Goal: Task Accomplishment & Management: Manage account settings

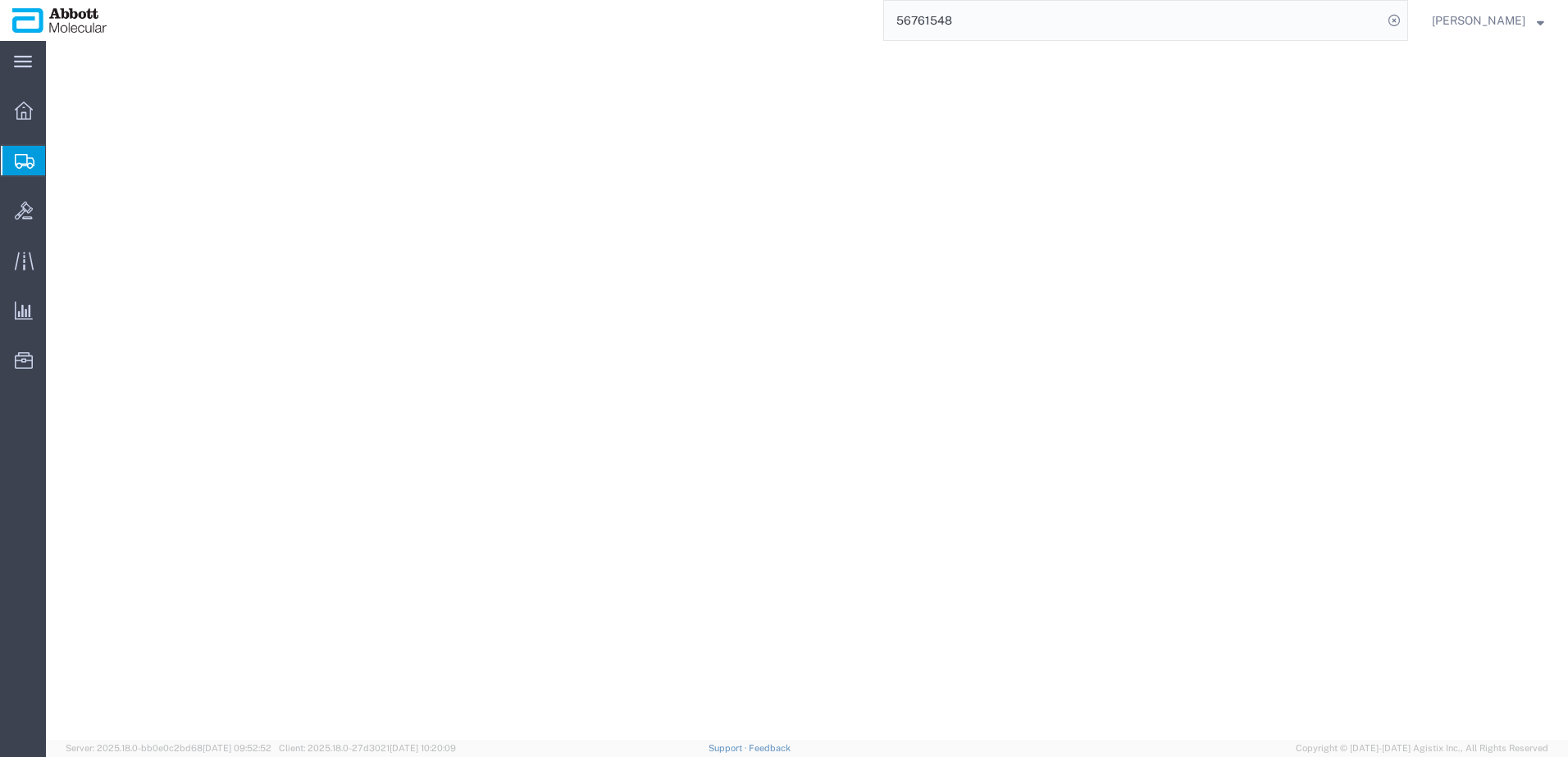
select select "48454"
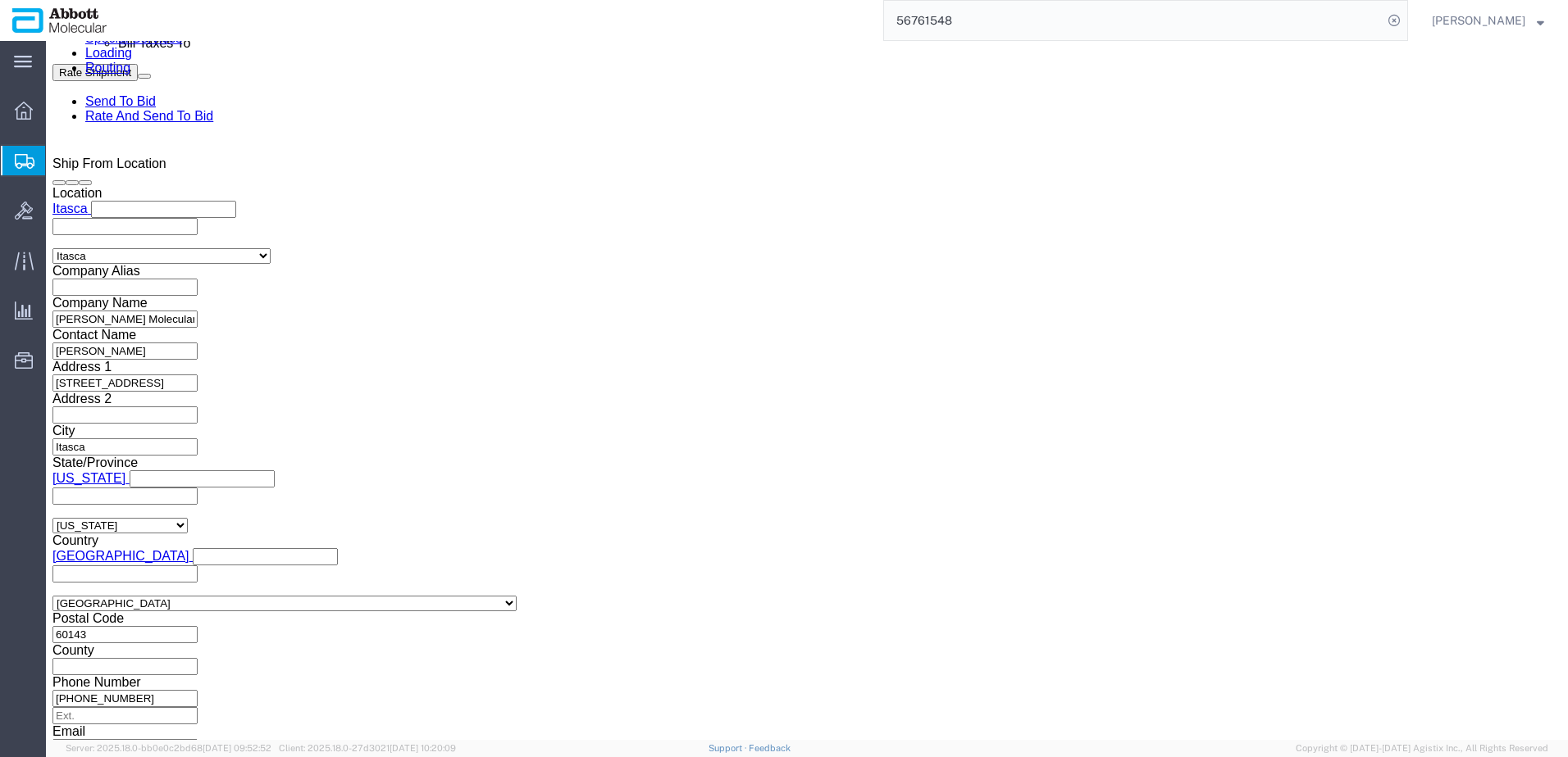
scroll to position [1066, 0]
click at [0, 0] on span "Shipment Manager" at bounding box center [0, 0] width 0 height 0
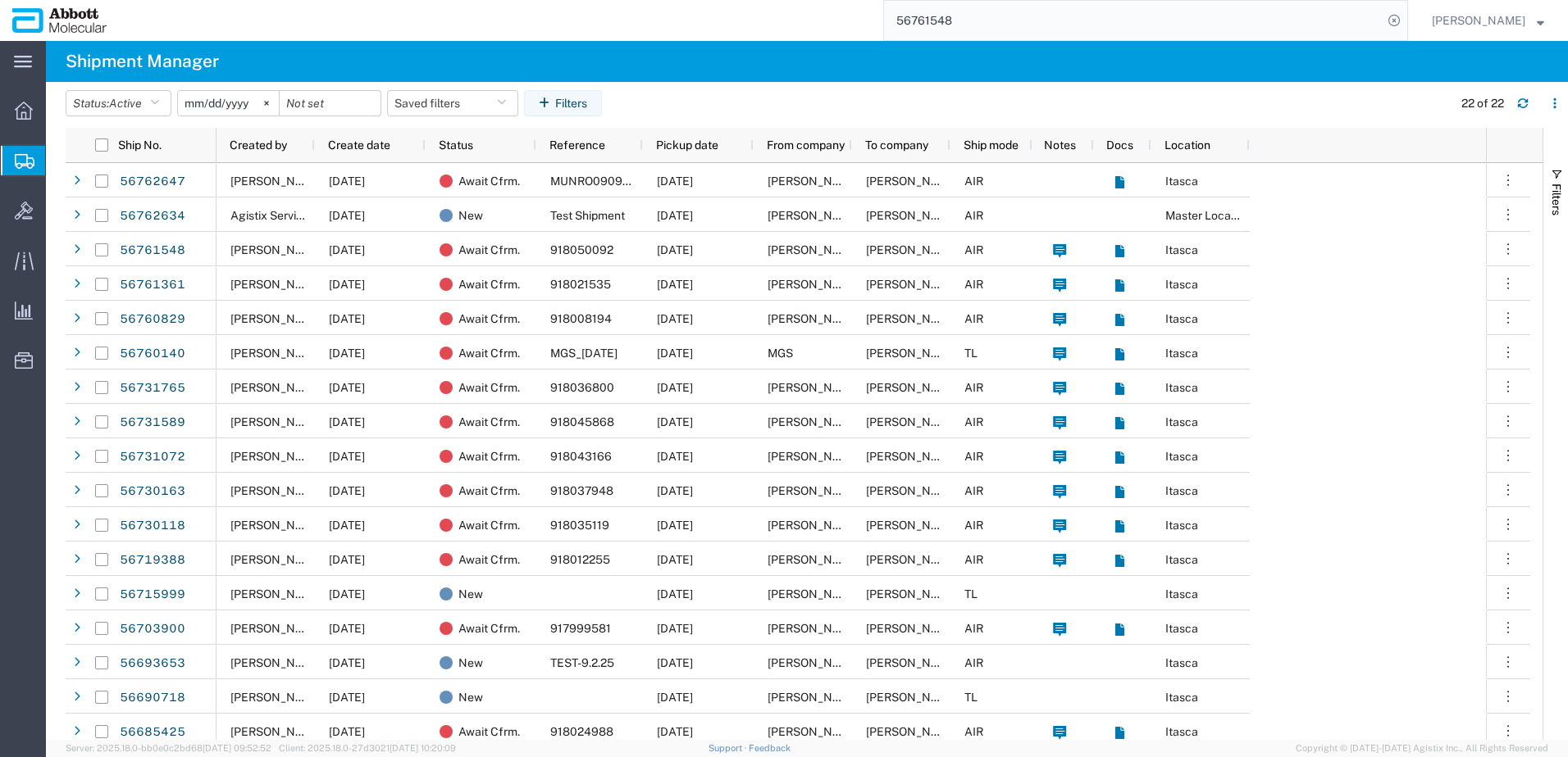
click at [973, 18] on input "56761548" at bounding box center [1132, 20] width 498 height 40
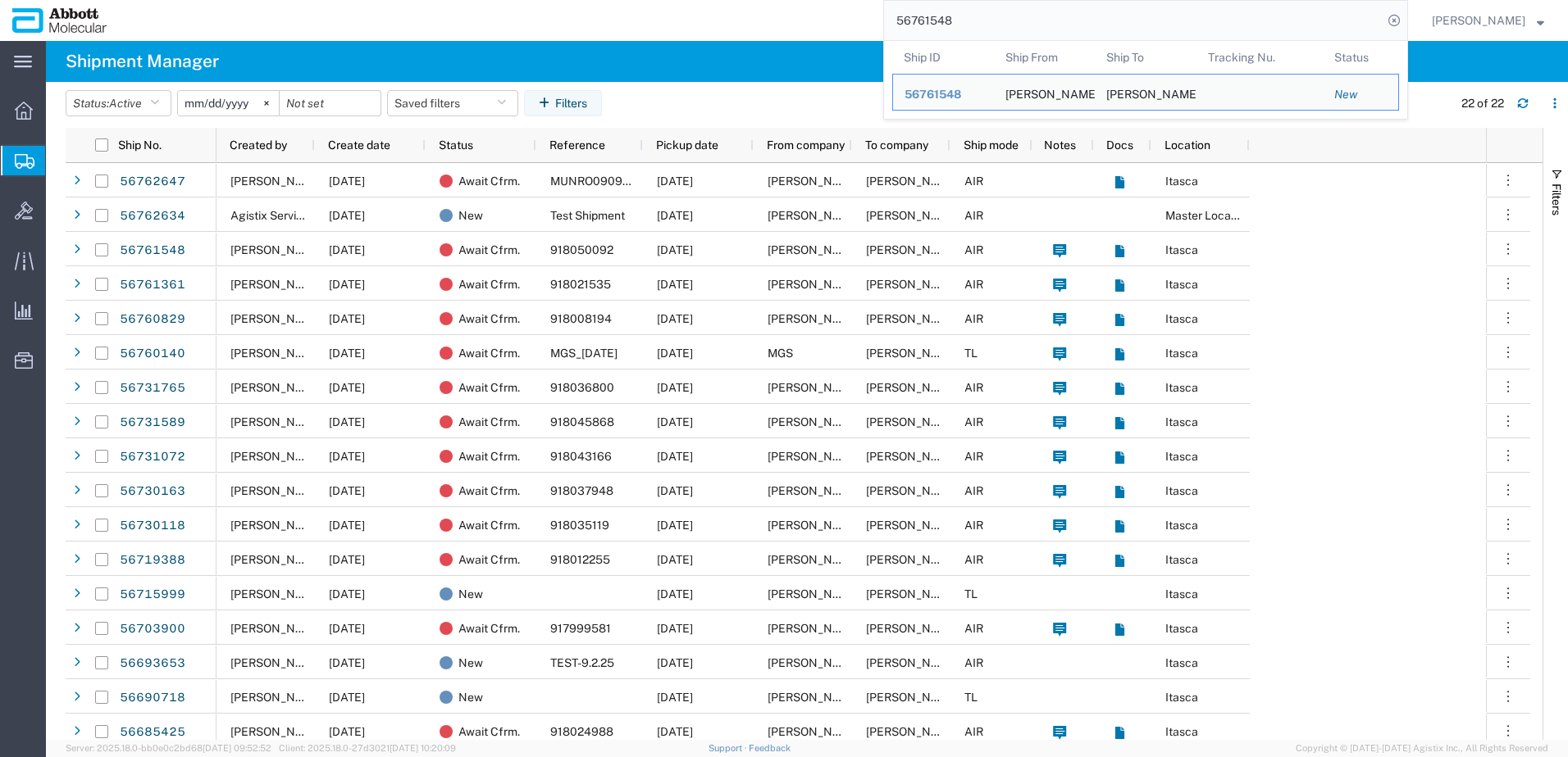
drag, startPoint x: 1006, startPoint y: 18, endPoint x: 783, endPoint y: 18, distance: 223.0
click at [784, 18] on div "56761548 Ship ID Ship From Ship To Tracking Nu. Status Ship ID 56761548 Ship Fr…" at bounding box center [763, 20] width 1289 height 41
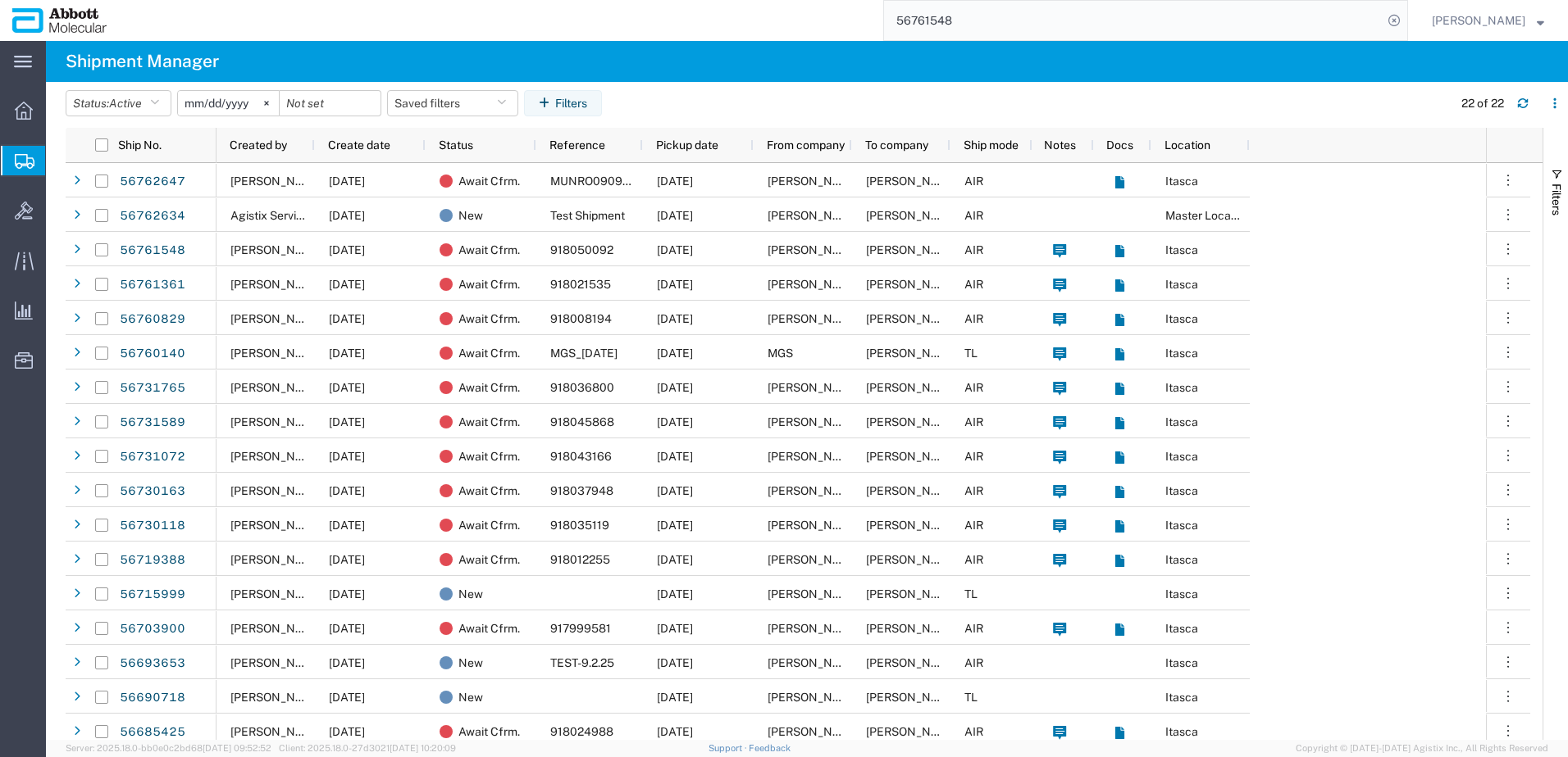
paste input "0829"
type input "56760829"
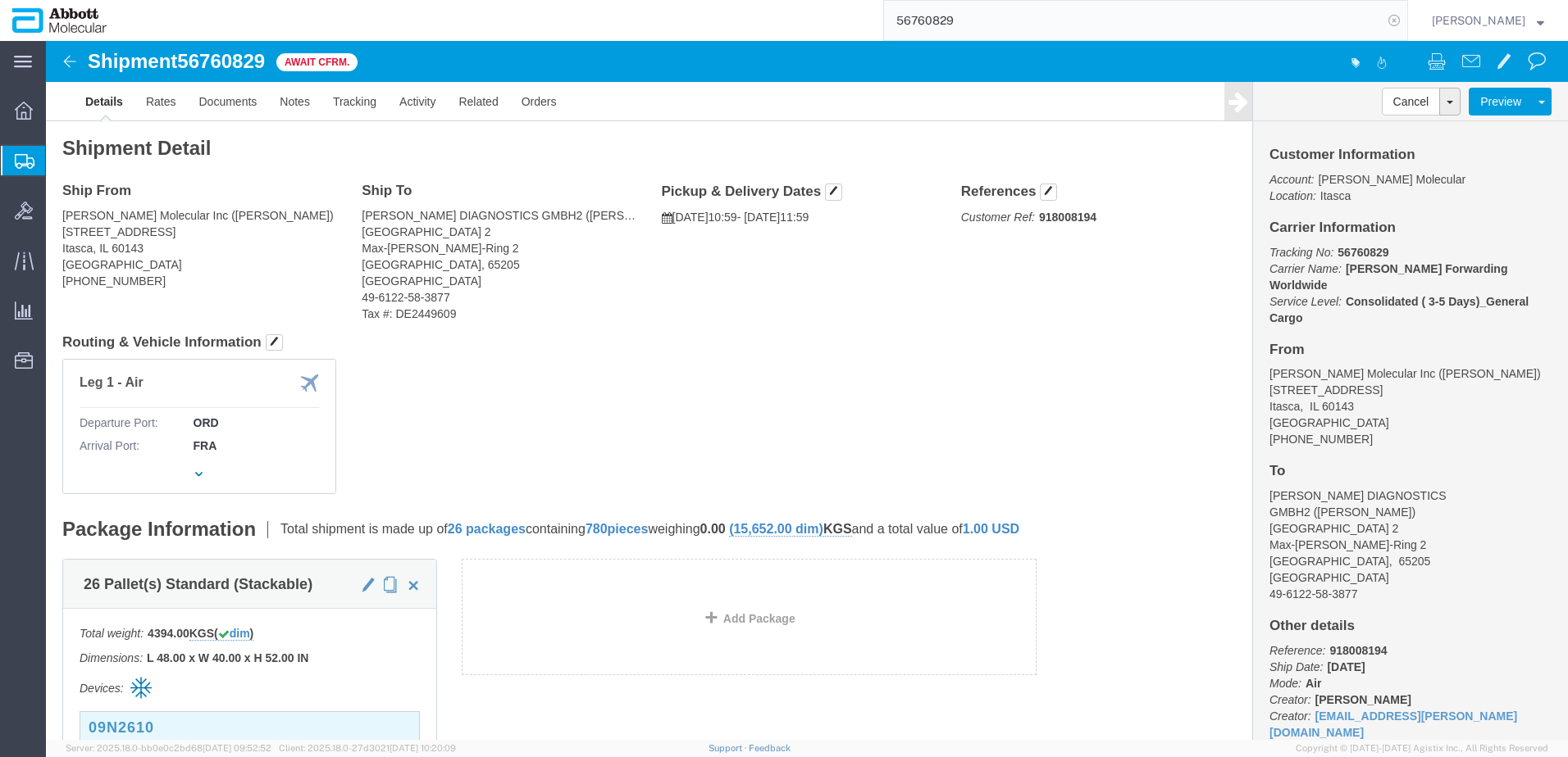
click at [1405, 18] on icon at bounding box center [1394, 20] width 23 height 23
click at [1405, 19] on icon at bounding box center [1394, 20] width 23 height 23
paste input "56761361"
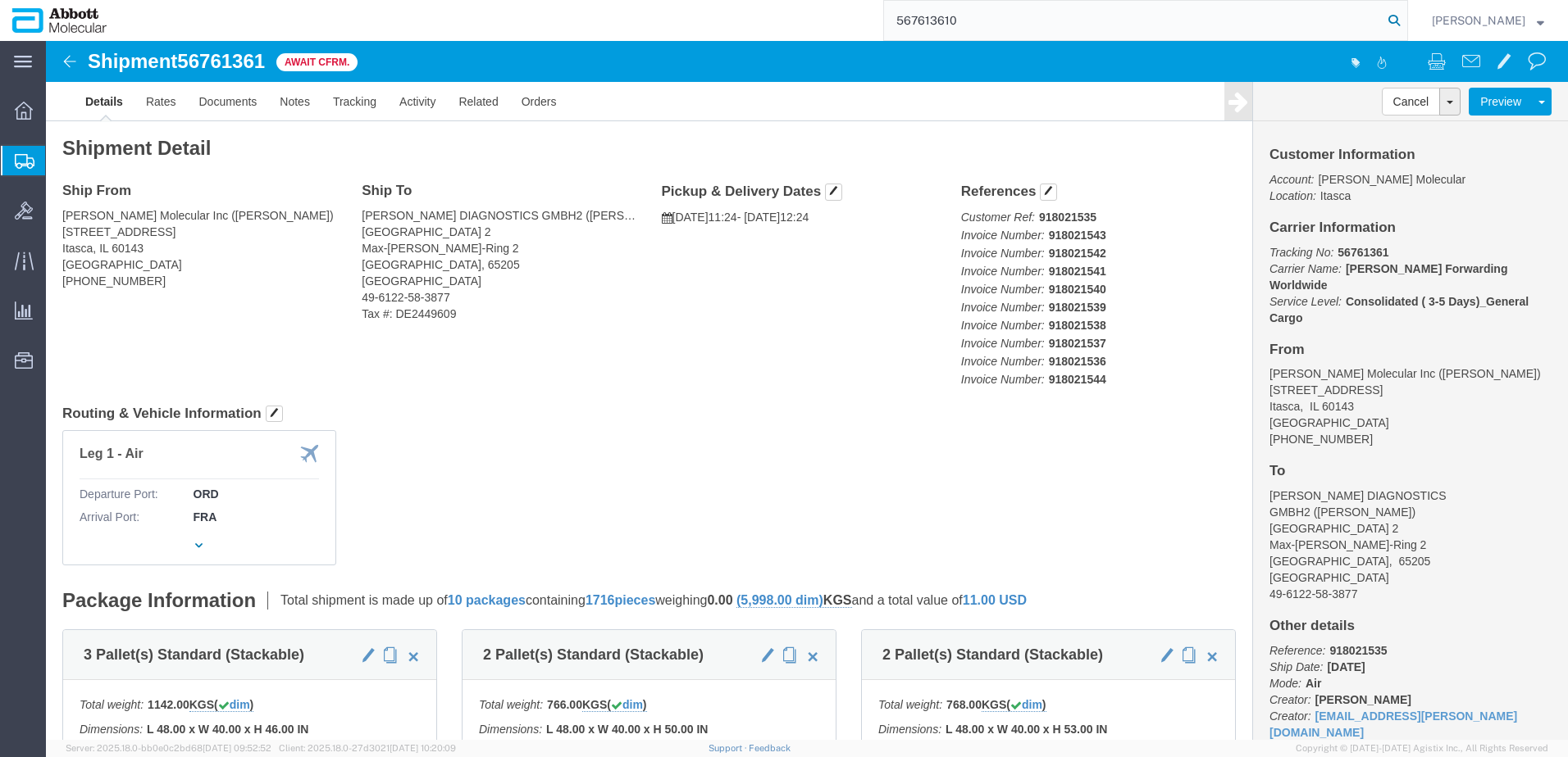
click at [1405, 21] on icon at bounding box center [1394, 20] width 23 height 23
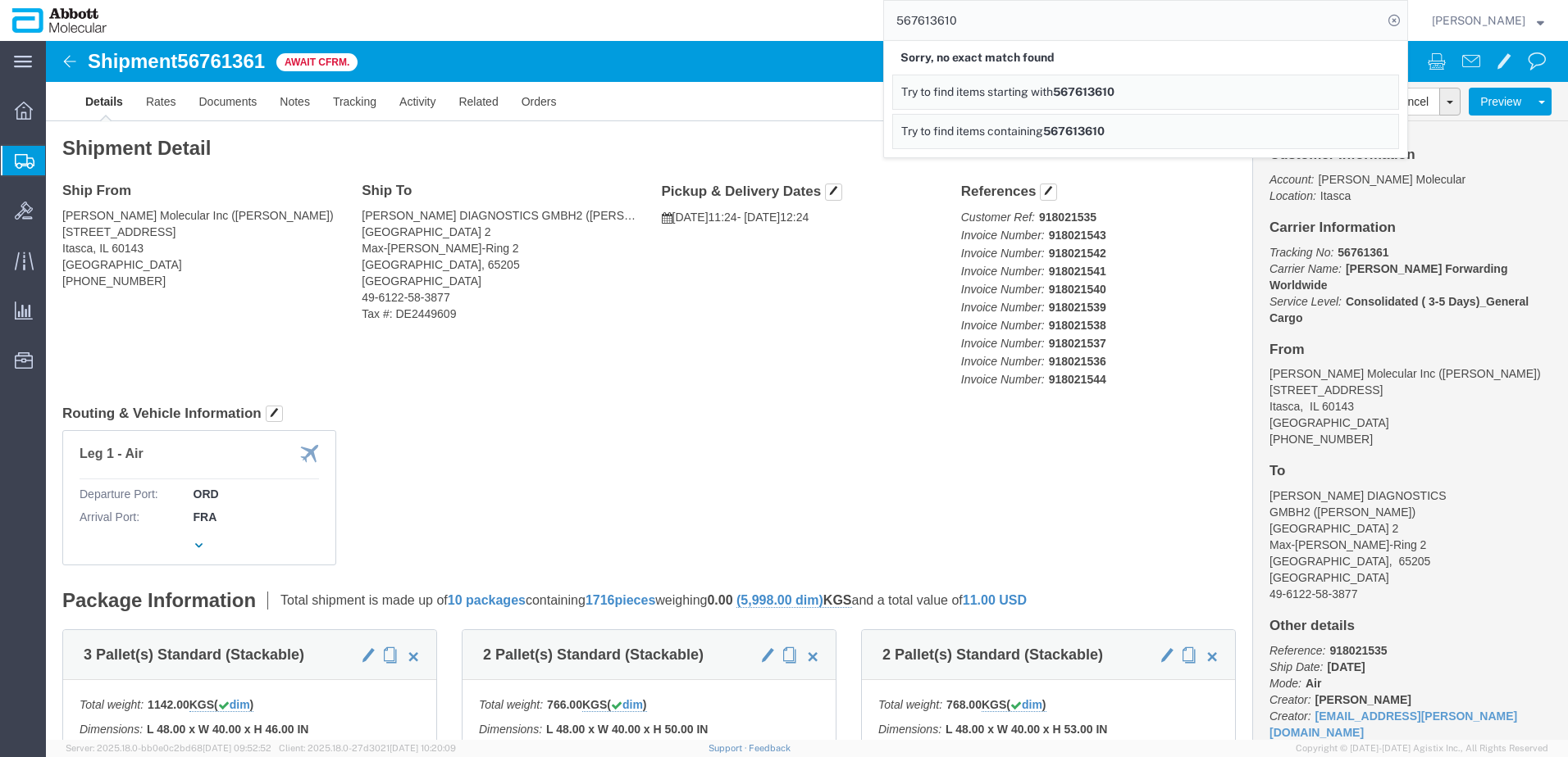
drag, startPoint x: 1038, startPoint y: 16, endPoint x: 659, endPoint y: 29, distance: 379.2
click at [669, 29] on div "567613610 Sorry, no exact match found Try to find items starting with 567613610…" at bounding box center [763, 20] width 1289 height 41
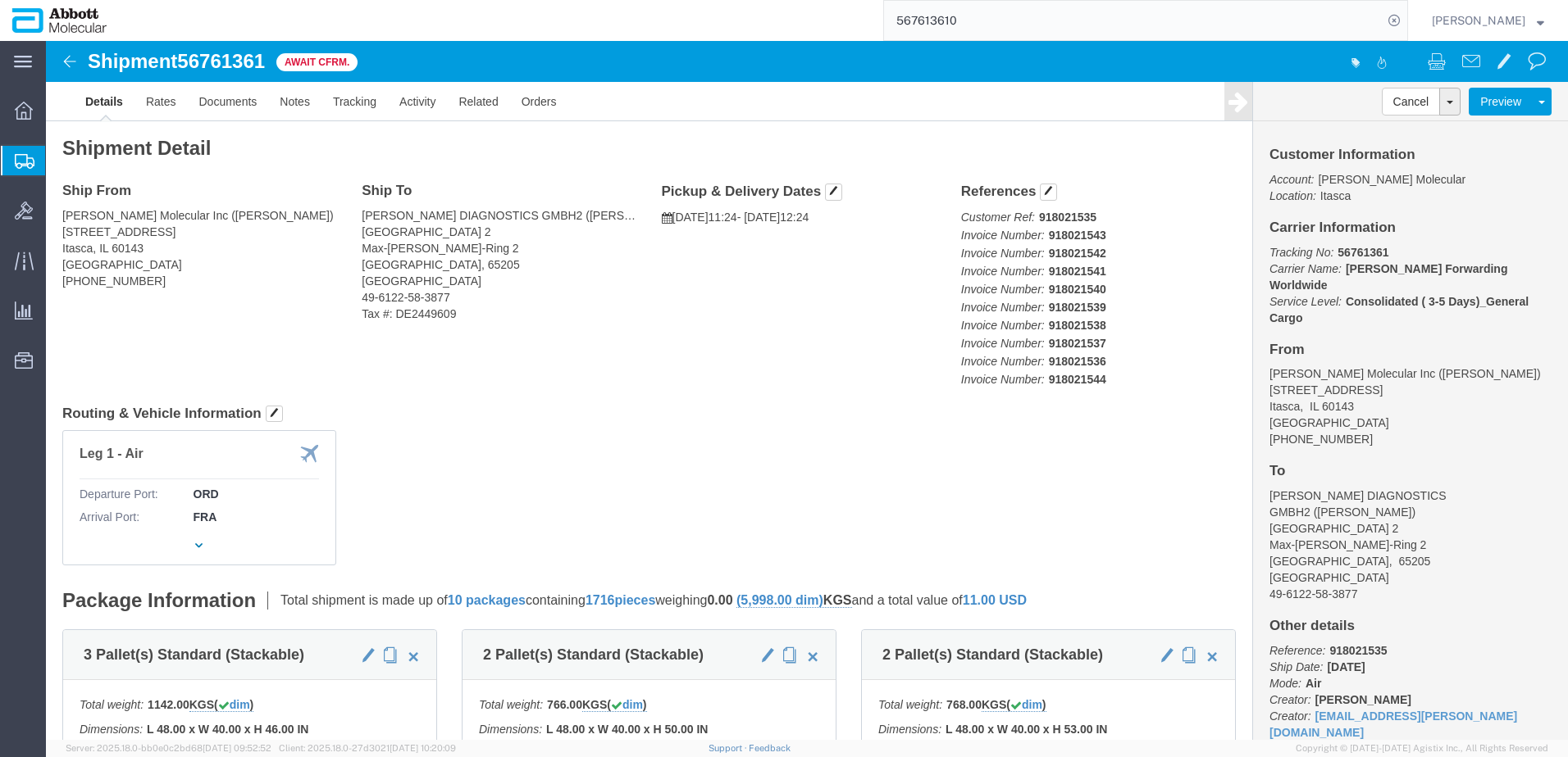
paste input "548"
type input "56761548"
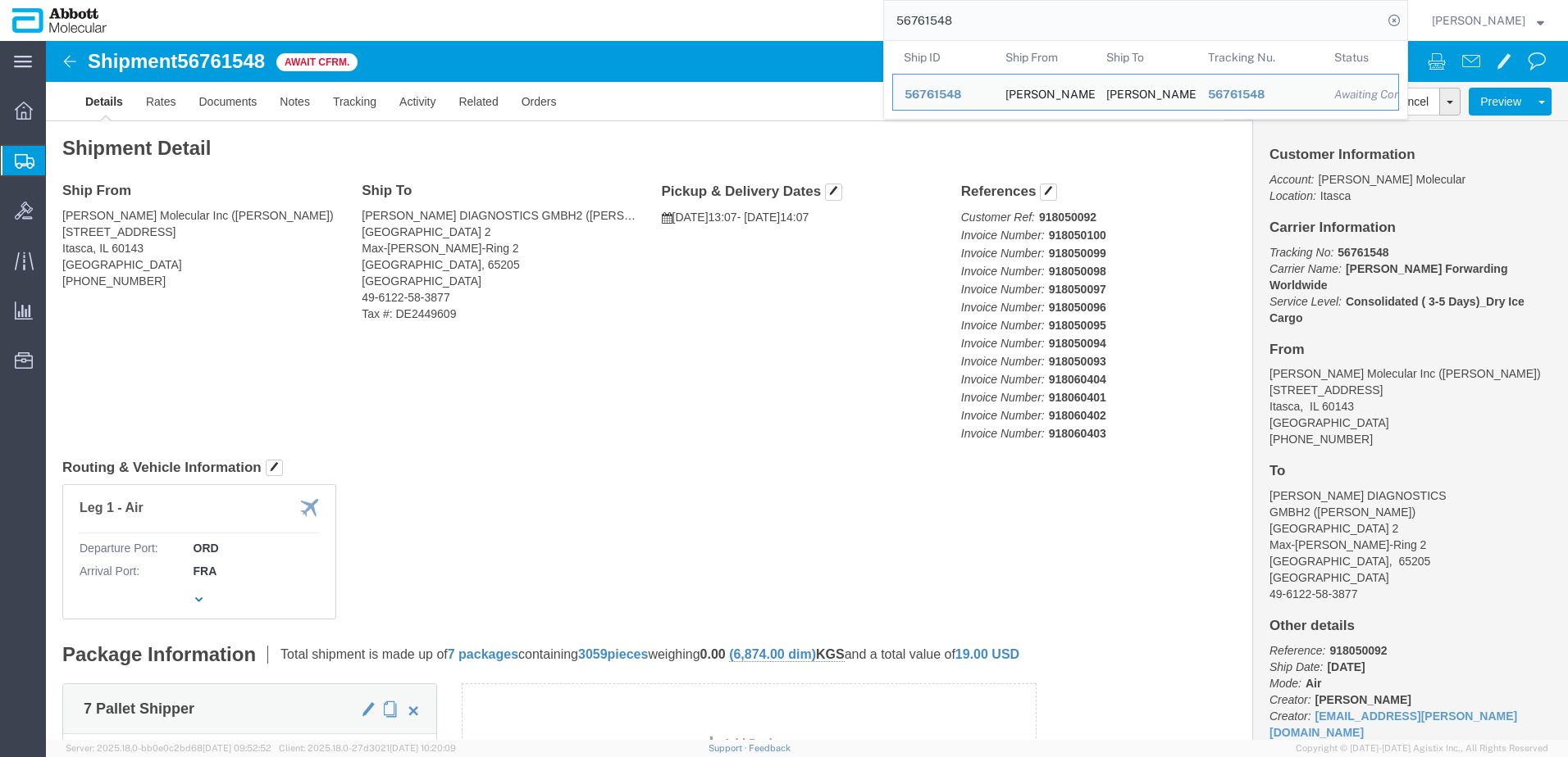
click div "Ship From Abbott Molecular Inc (Jarrod Kec) 1015 W Devon Ave Itasca, IL 60143 U…"
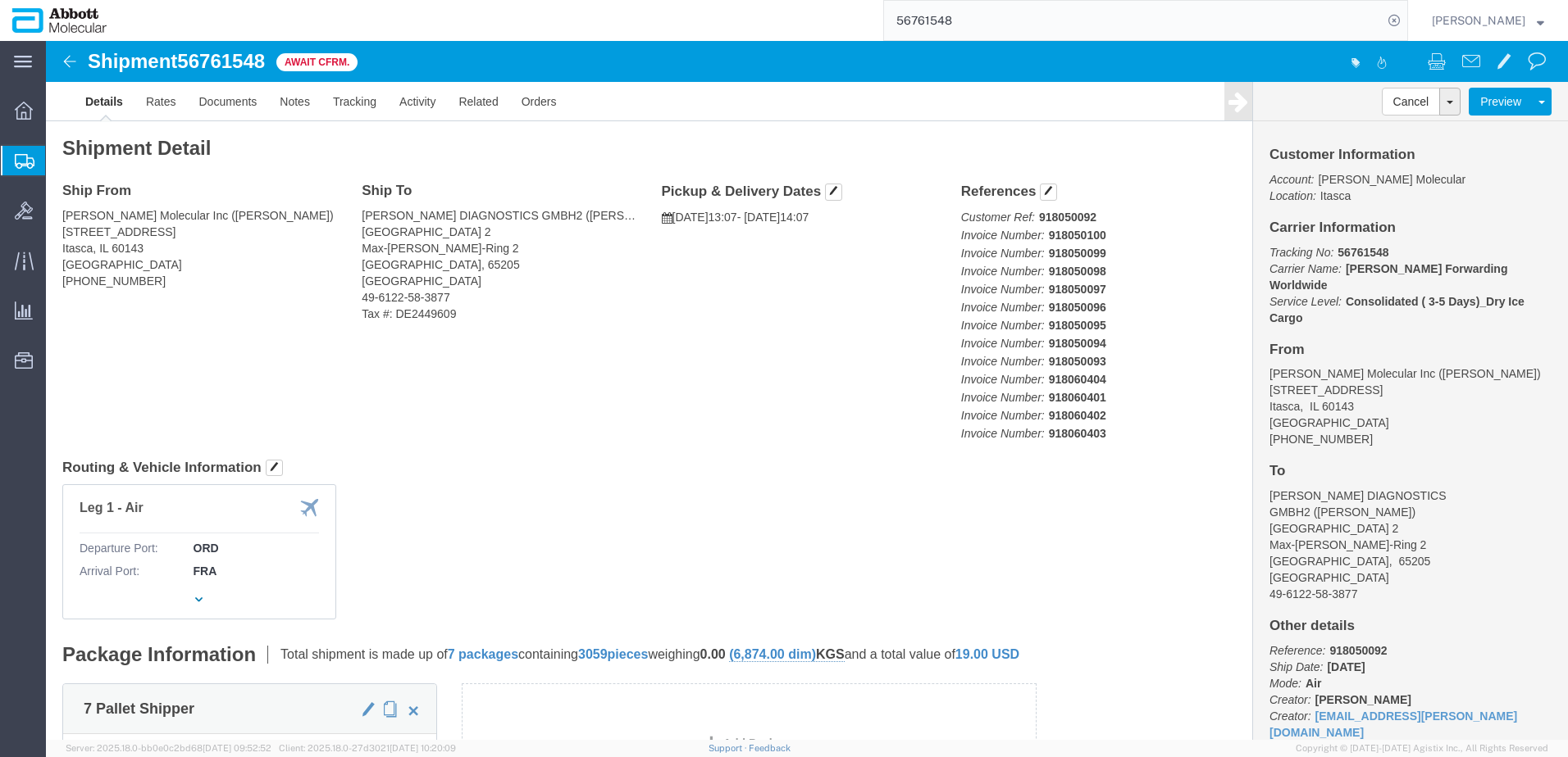
click at [0, 0] on span "Shipment Manager" at bounding box center [0, 0] width 0 height 0
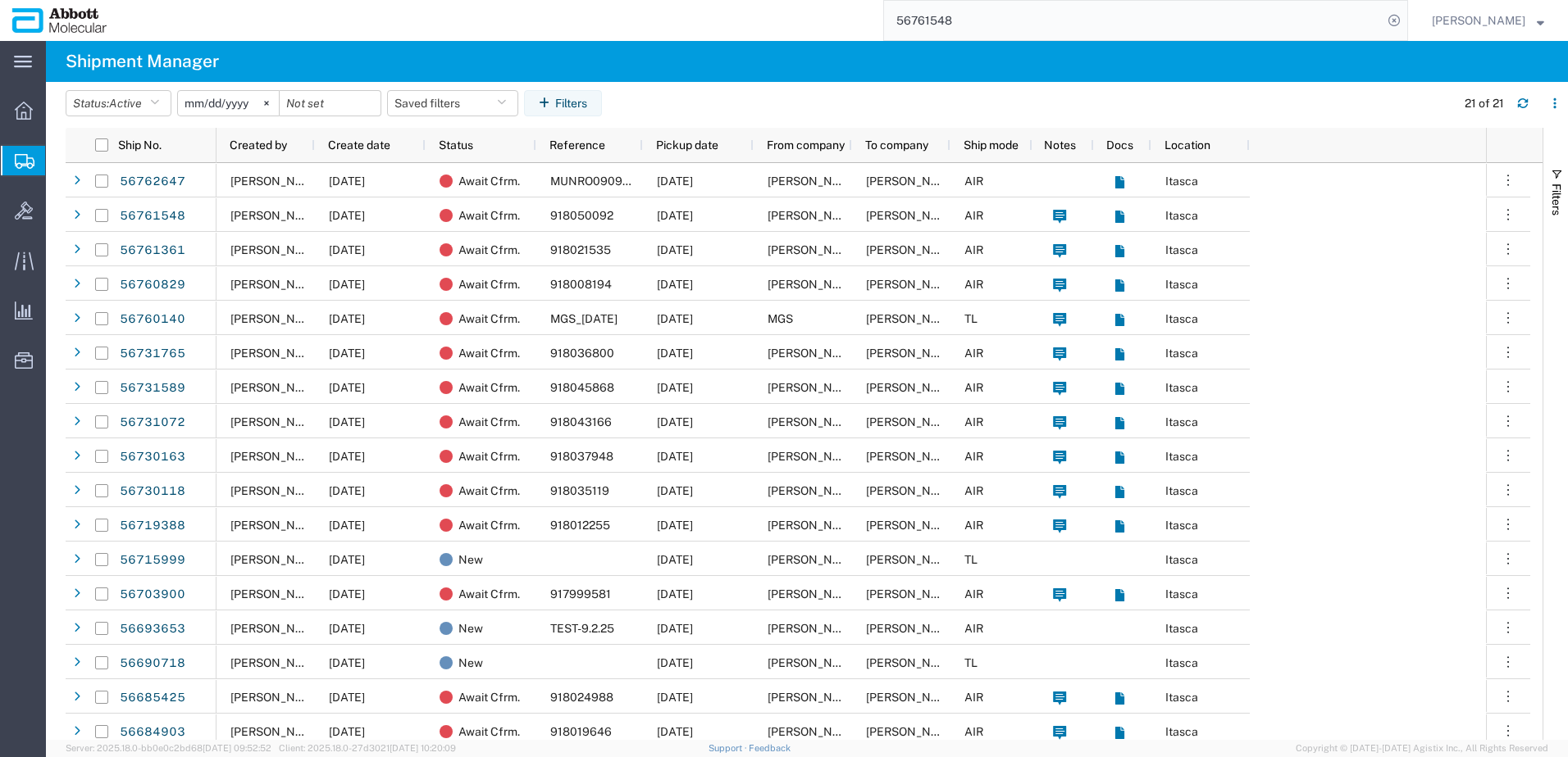
click at [228, 103] on input "2025-08-09" at bounding box center [228, 103] width 101 height 24
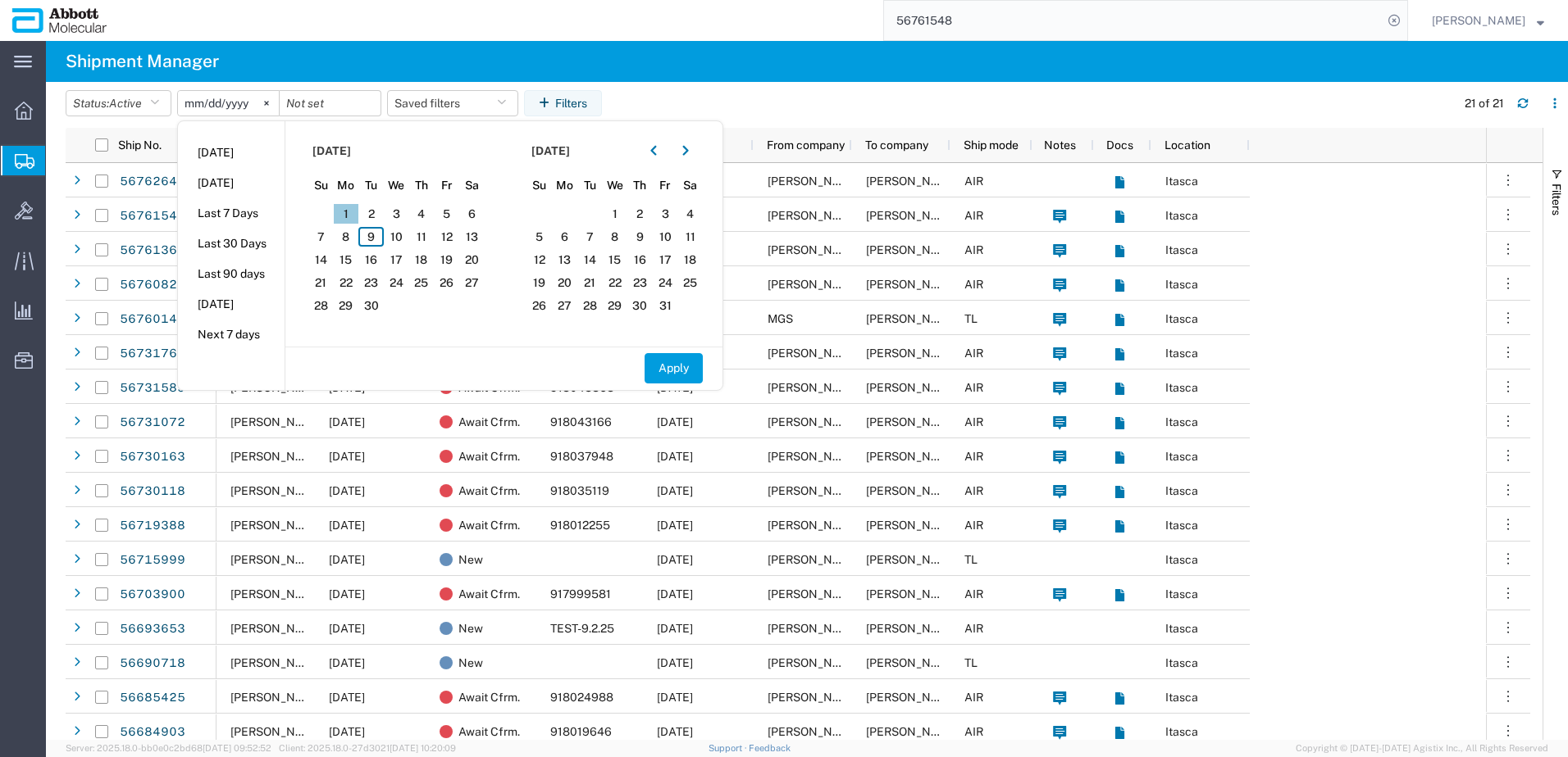
click at [357, 214] on span "1" at bounding box center [347, 214] width 25 height 19
click at [450, 213] on span "5" at bounding box center [447, 214] width 25 height 19
click at [679, 381] on button "Apply" at bounding box center [674, 368] width 58 height 30
type input "[DATE]"
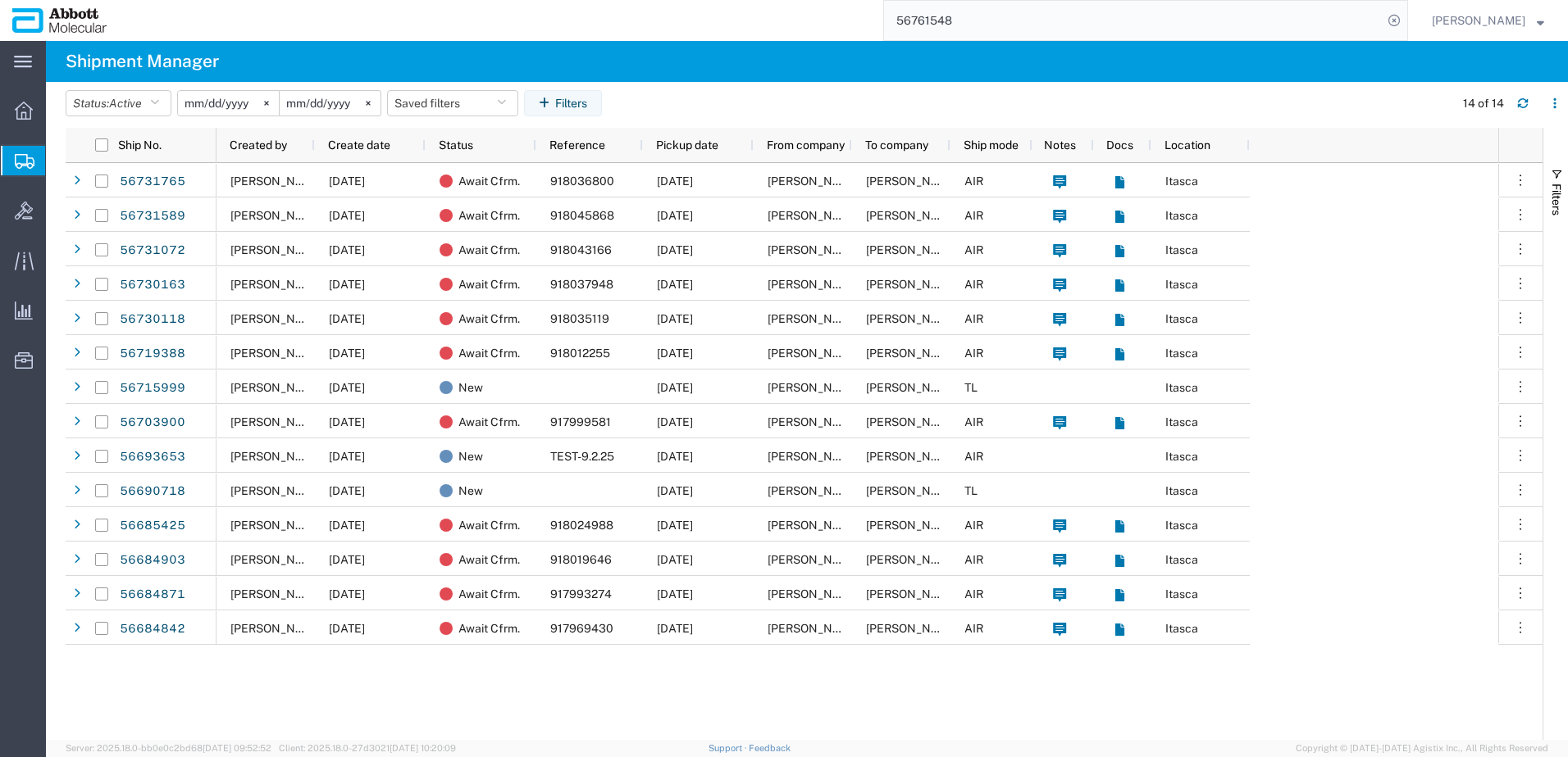
click at [910, 90] on agx-table-filter-chips "Status: Active Active All Approved Booked Canceled Delivered Denied New On Hold…" at bounding box center [755, 109] width 1380 height 38
click at [555, 105] on icon "button" at bounding box center [547, 103] width 17 height 12
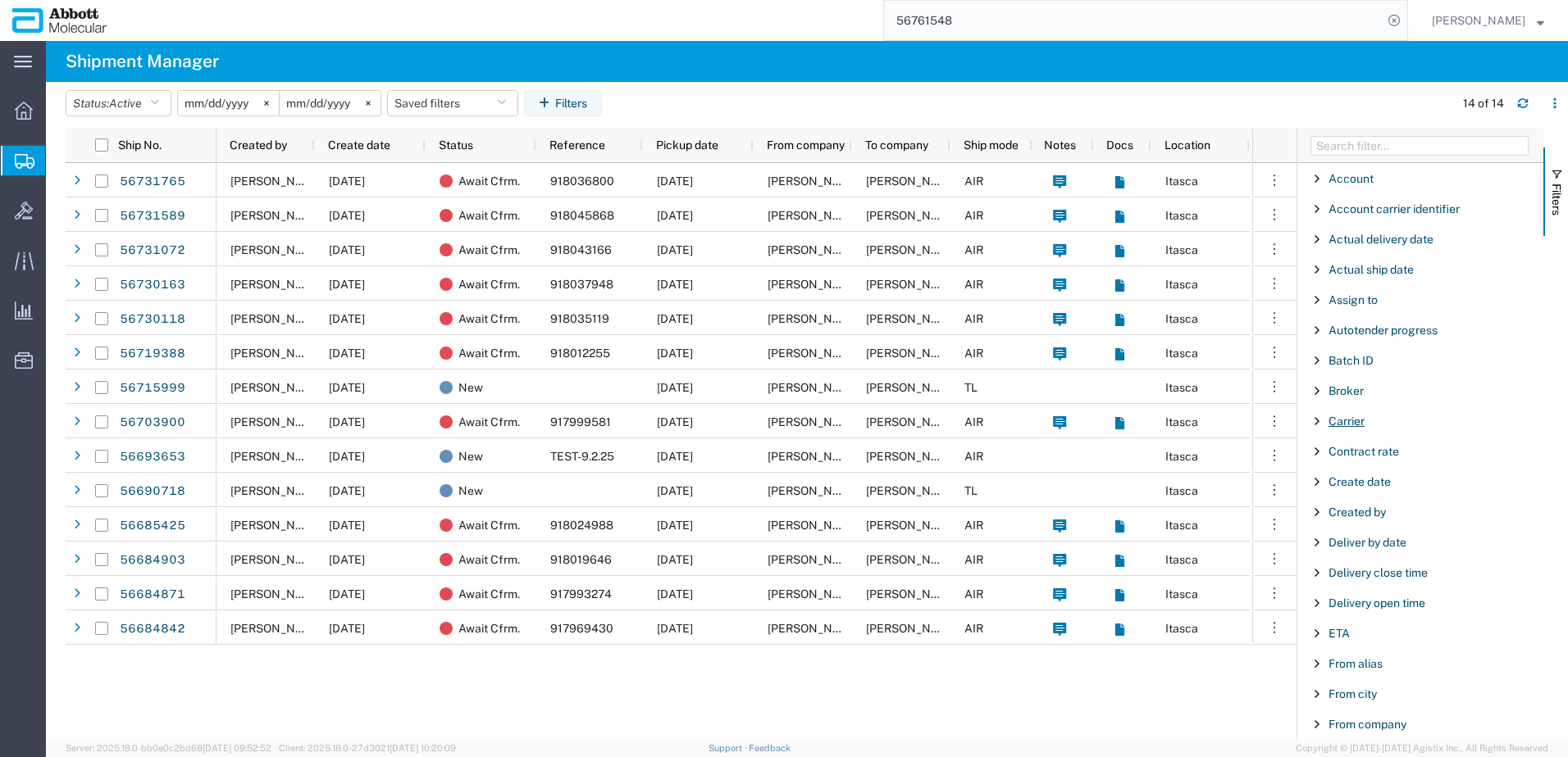
click at [1337, 417] on span "Carrier" at bounding box center [1346, 421] width 36 height 14
click at [1349, 492] on input "Filter Value" at bounding box center [1425, 490] width 215 height 19
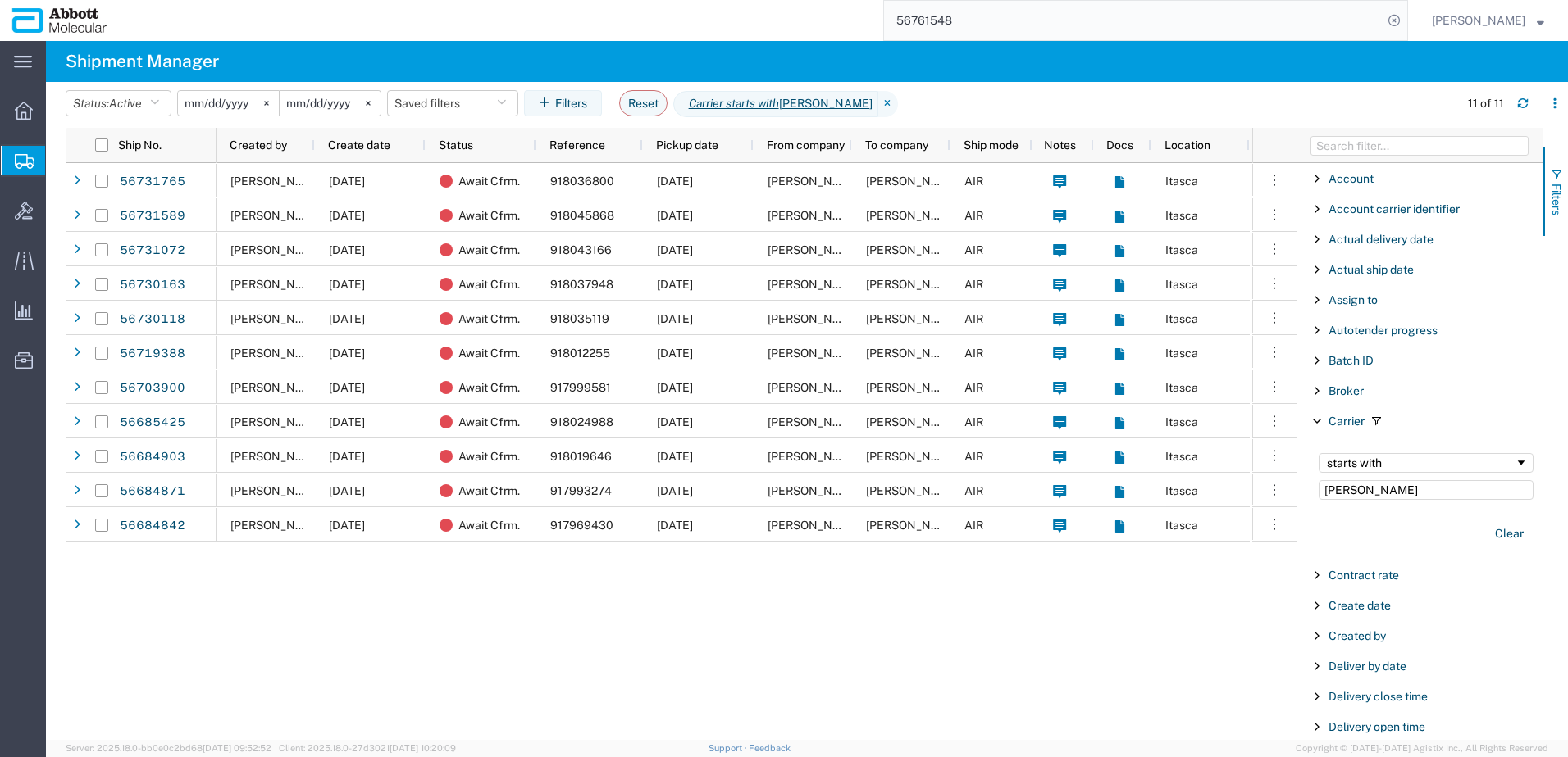
type input "[PERSON_NAME]"
click at [1553, 172] on span "button" at bounding box center [1556, 175] width 14 height 14
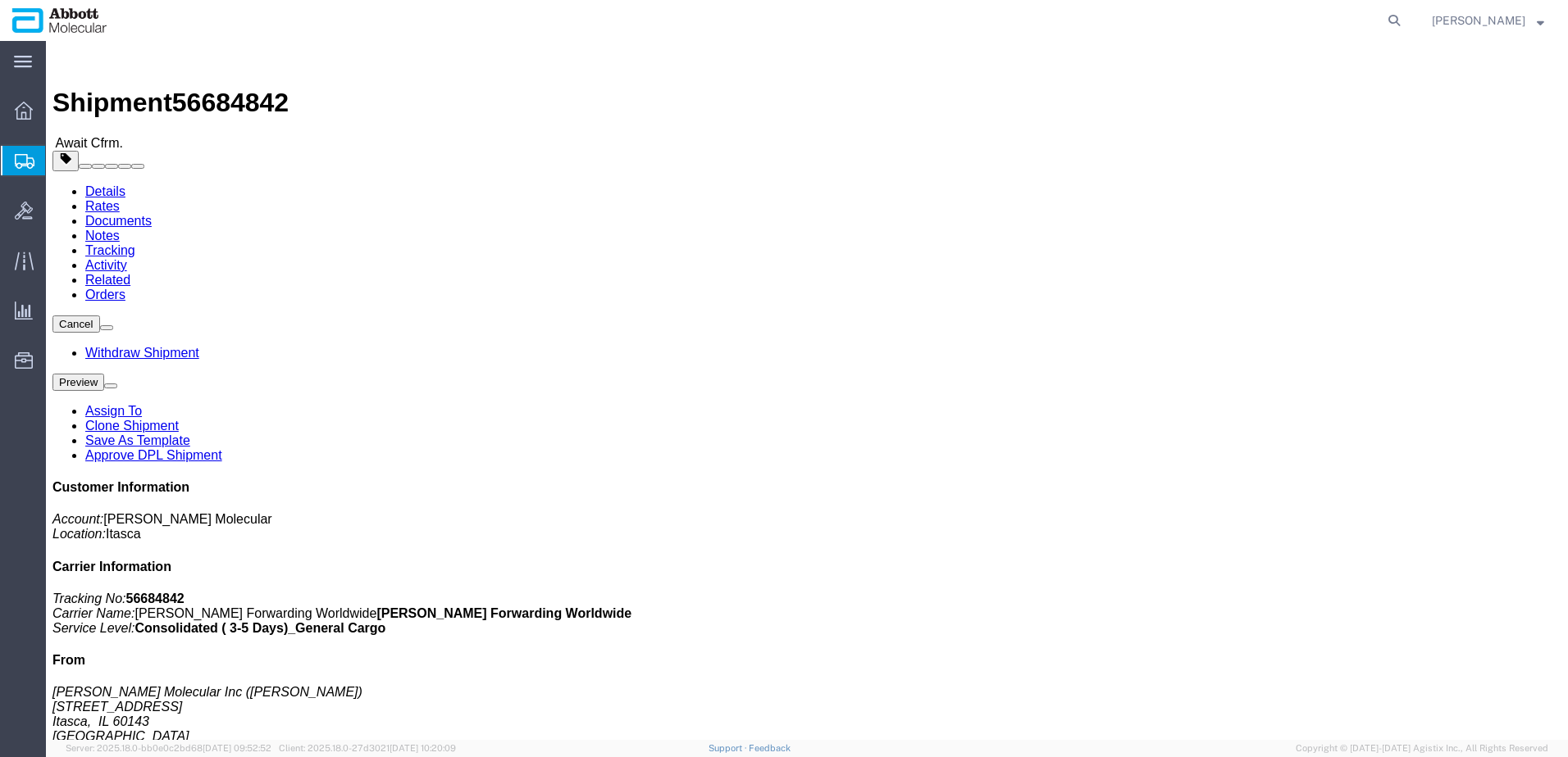
click b "917969430"
copy b "917969430"
click link "Tracking"
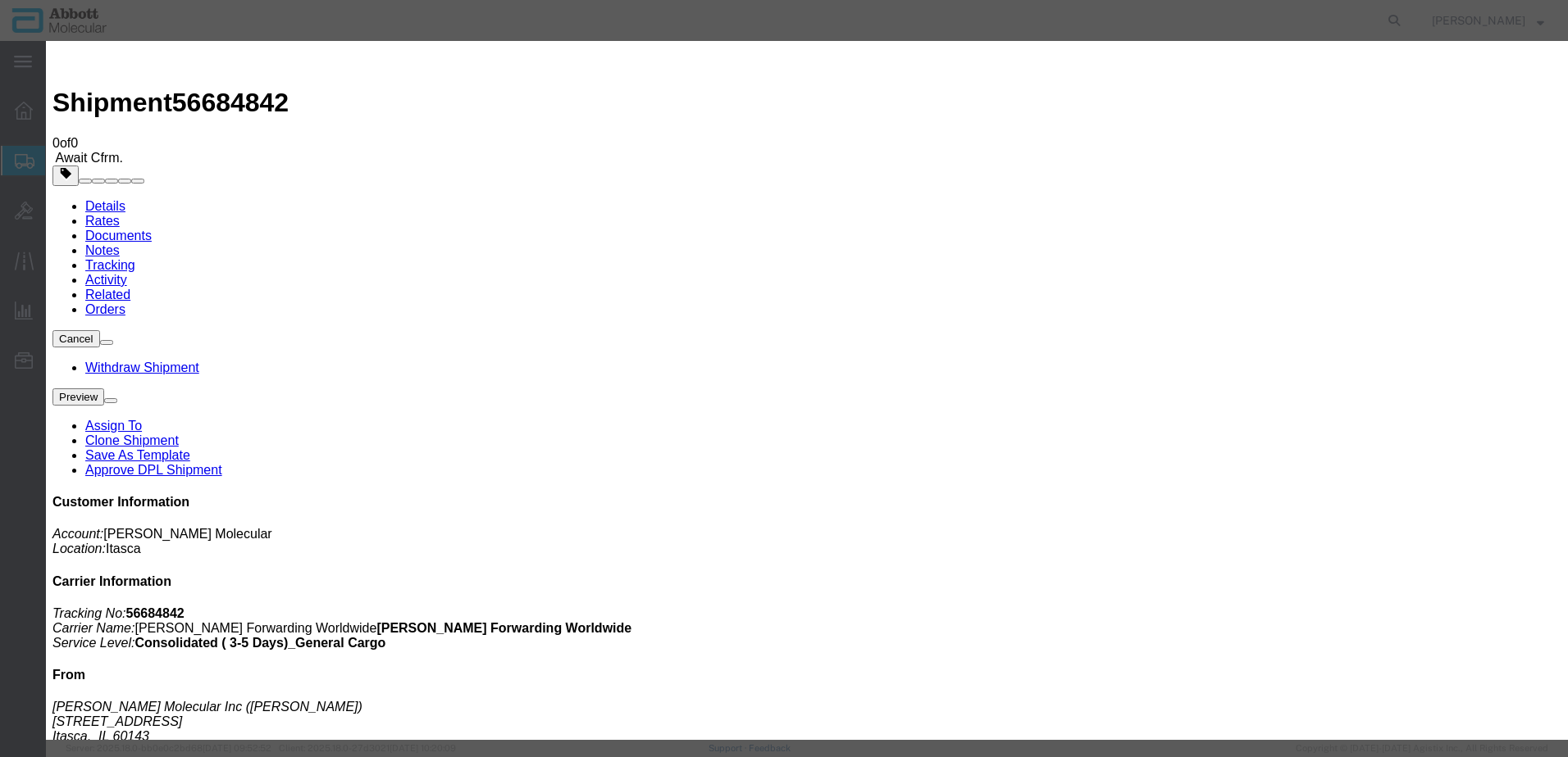
type input "[DATE]"
type input "2:00 PM"
type input "[DATE]"
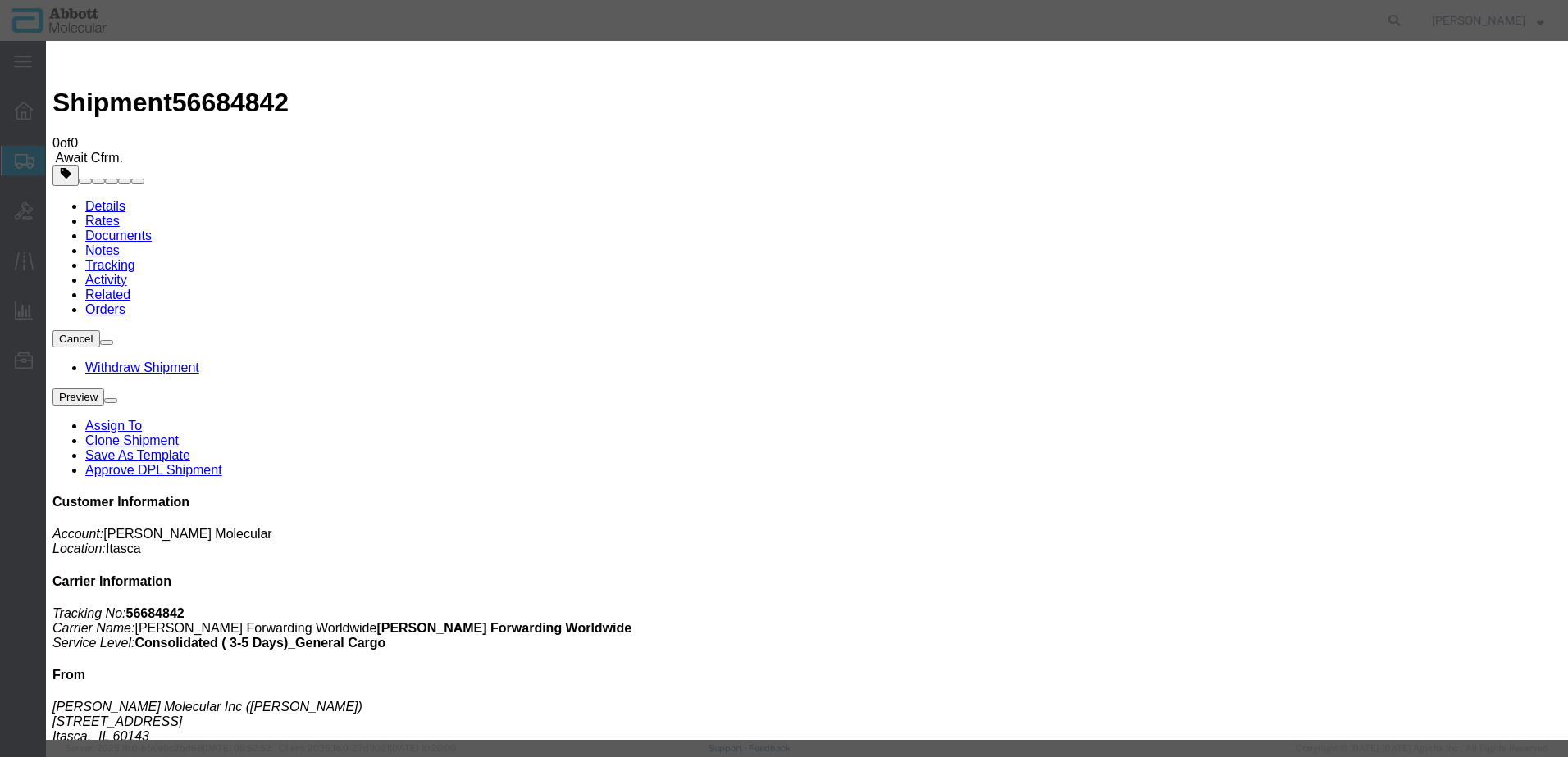
select select "DELIVRED"
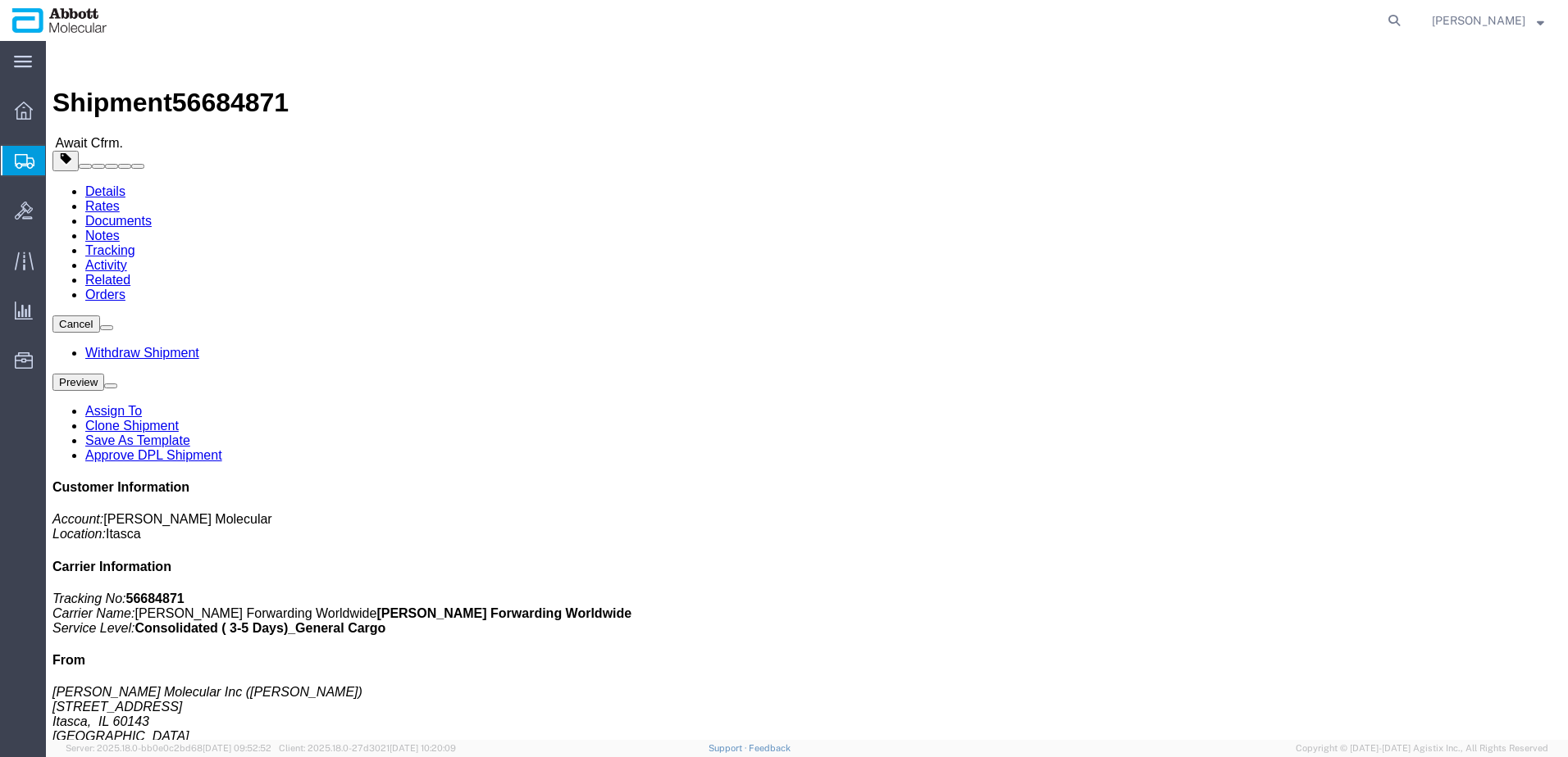
click b "917993274"
copy b "917993274"
click link "Tracking"
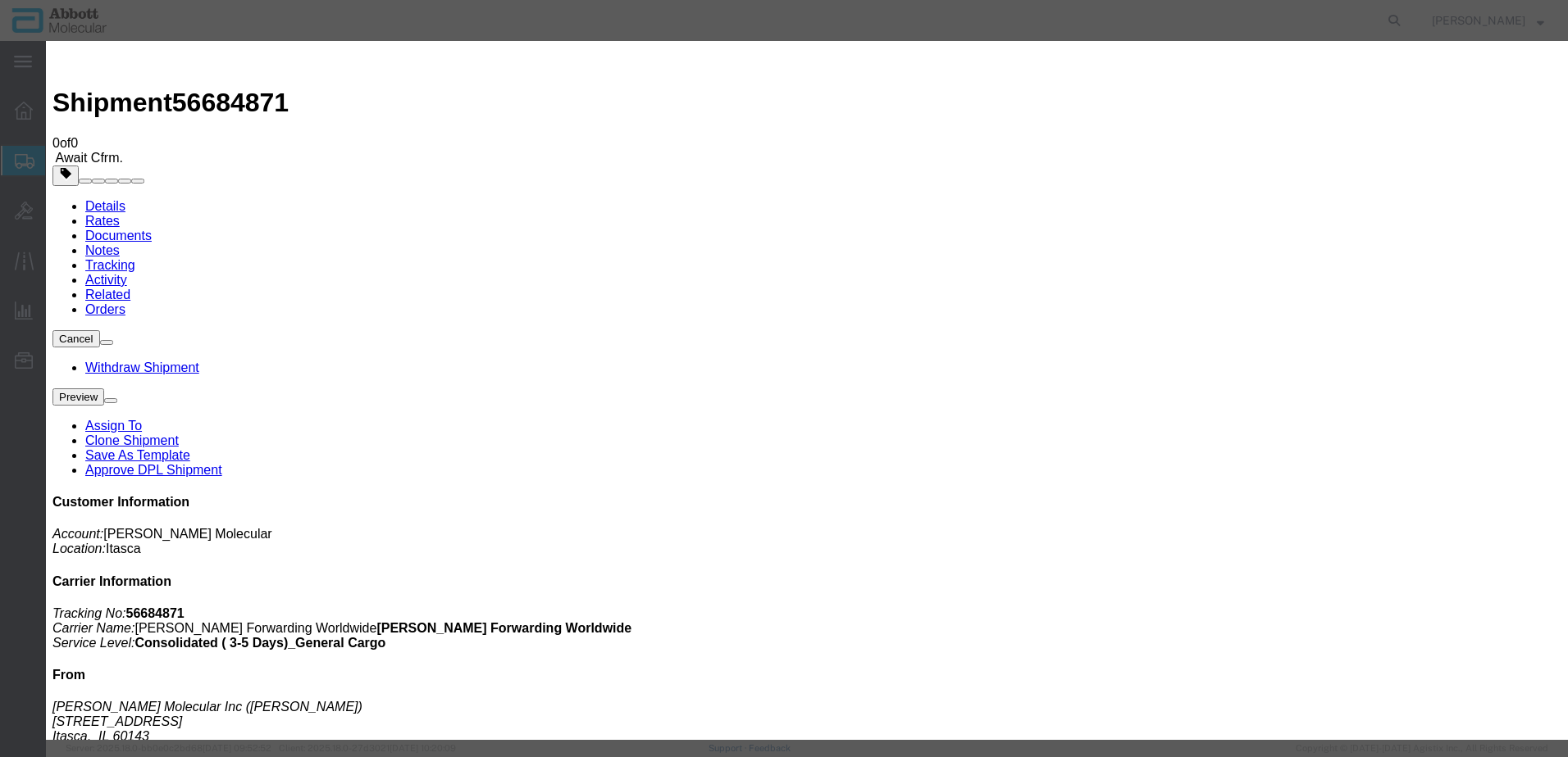
type input "[DATE]"
type input "2:00 PM"
type input "[DATE]"
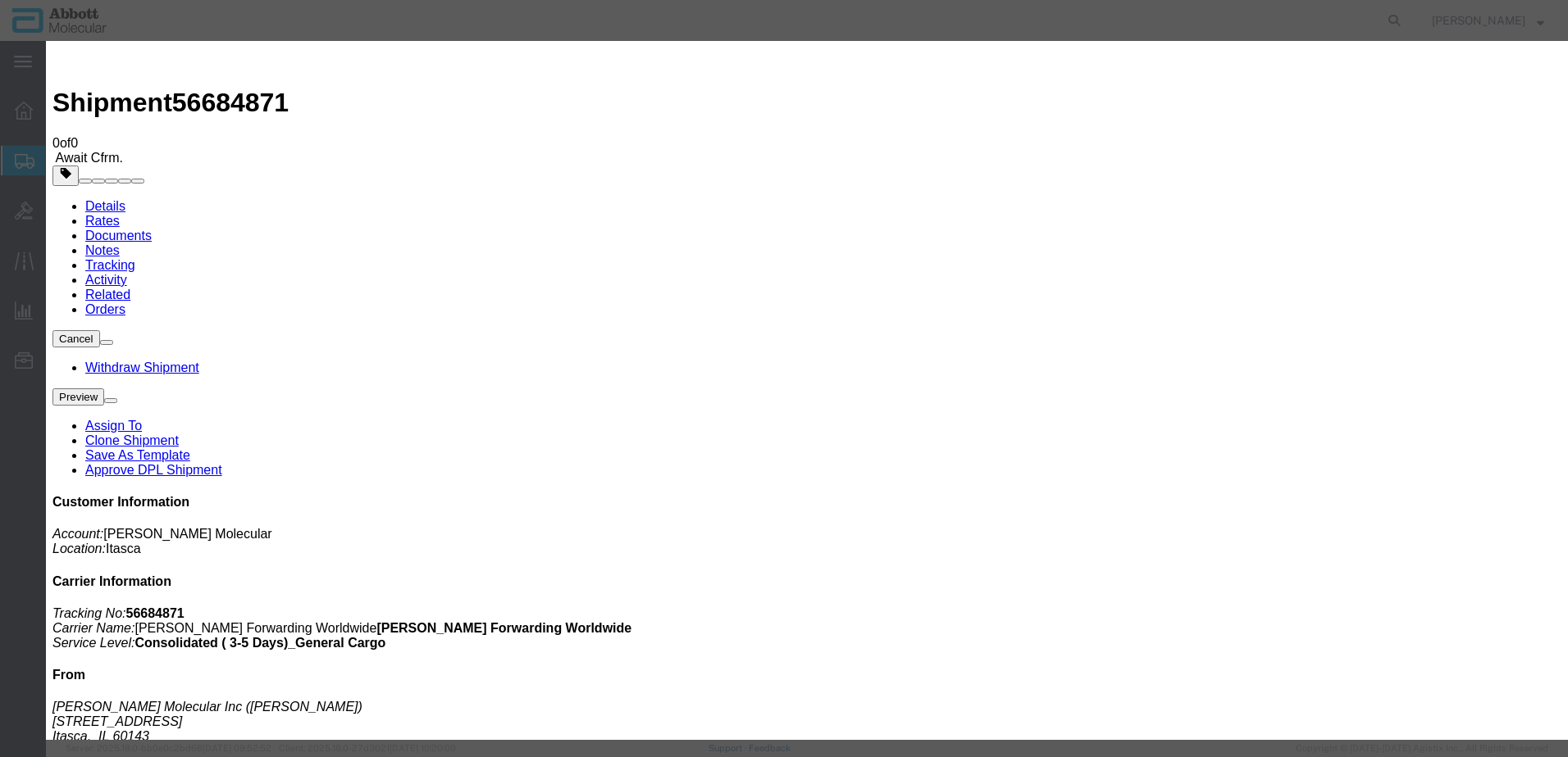
select select "DELIVRED"
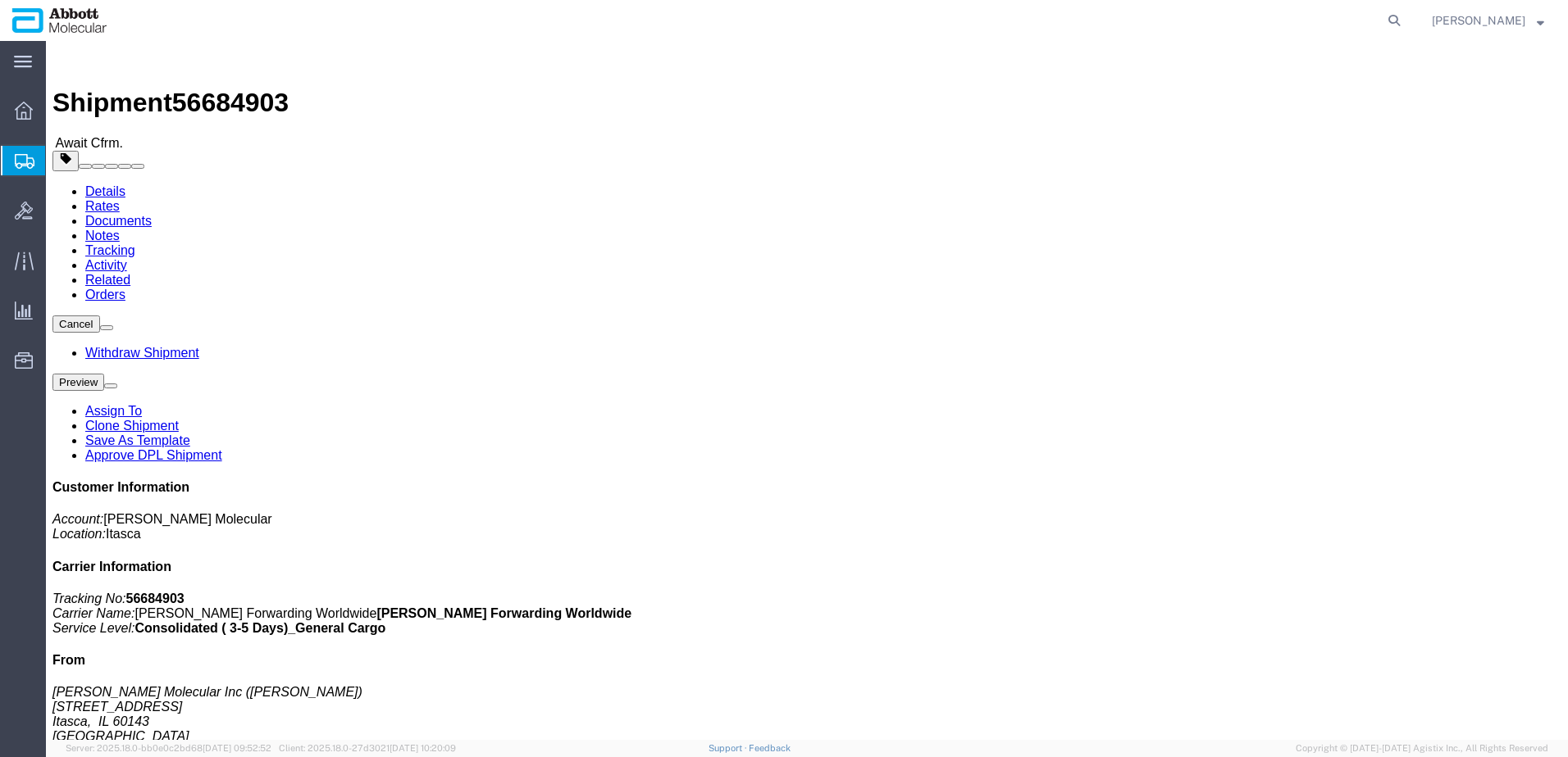
click b "918019646"
copy b "918019646"
click b "918019646"
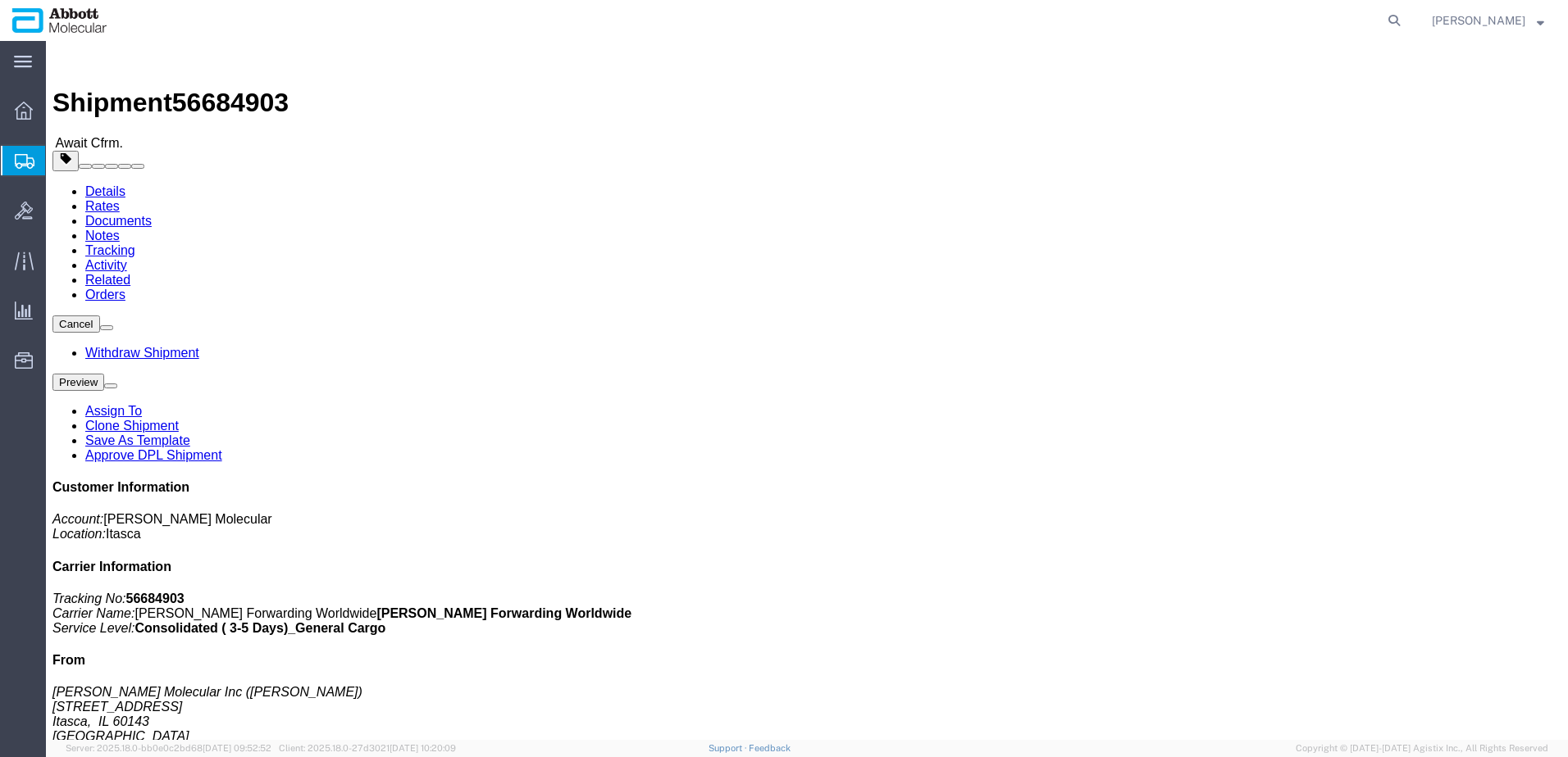
copy b "918019646"
click link "Tracking"
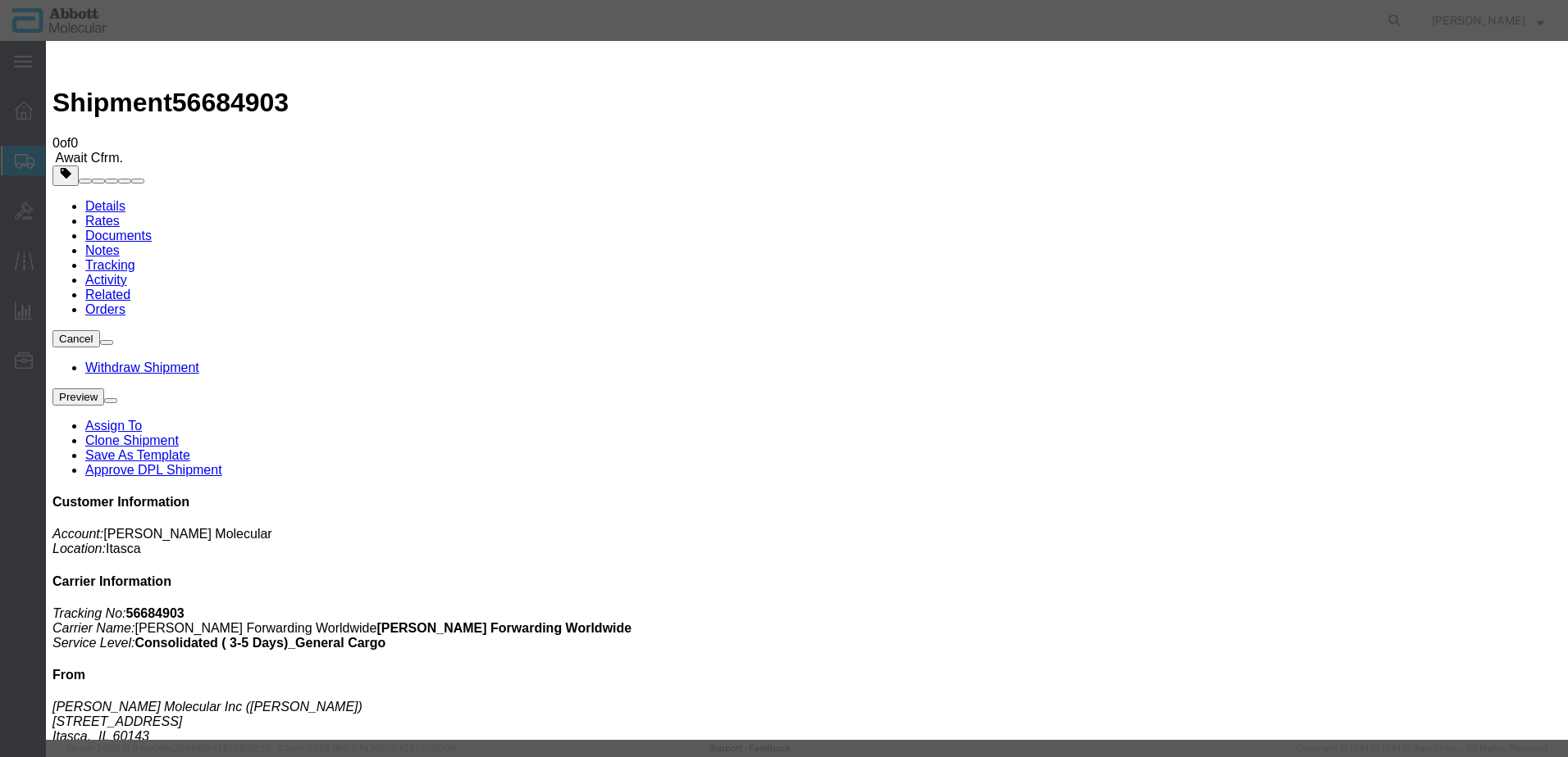
type input "[DATE]"
type input "2:00 PM"
type input "09/05/2025"
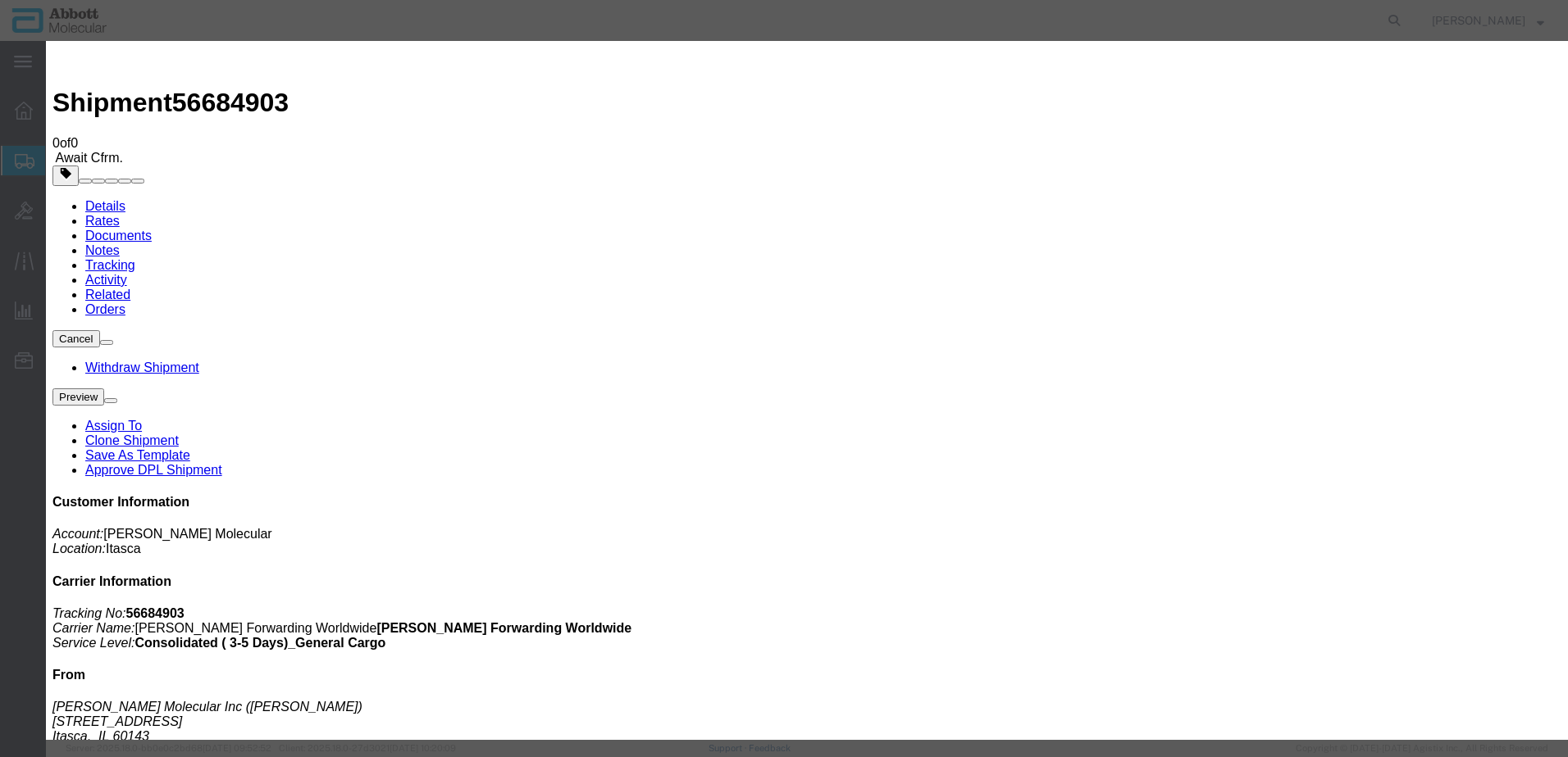
select select "DELIVRED"
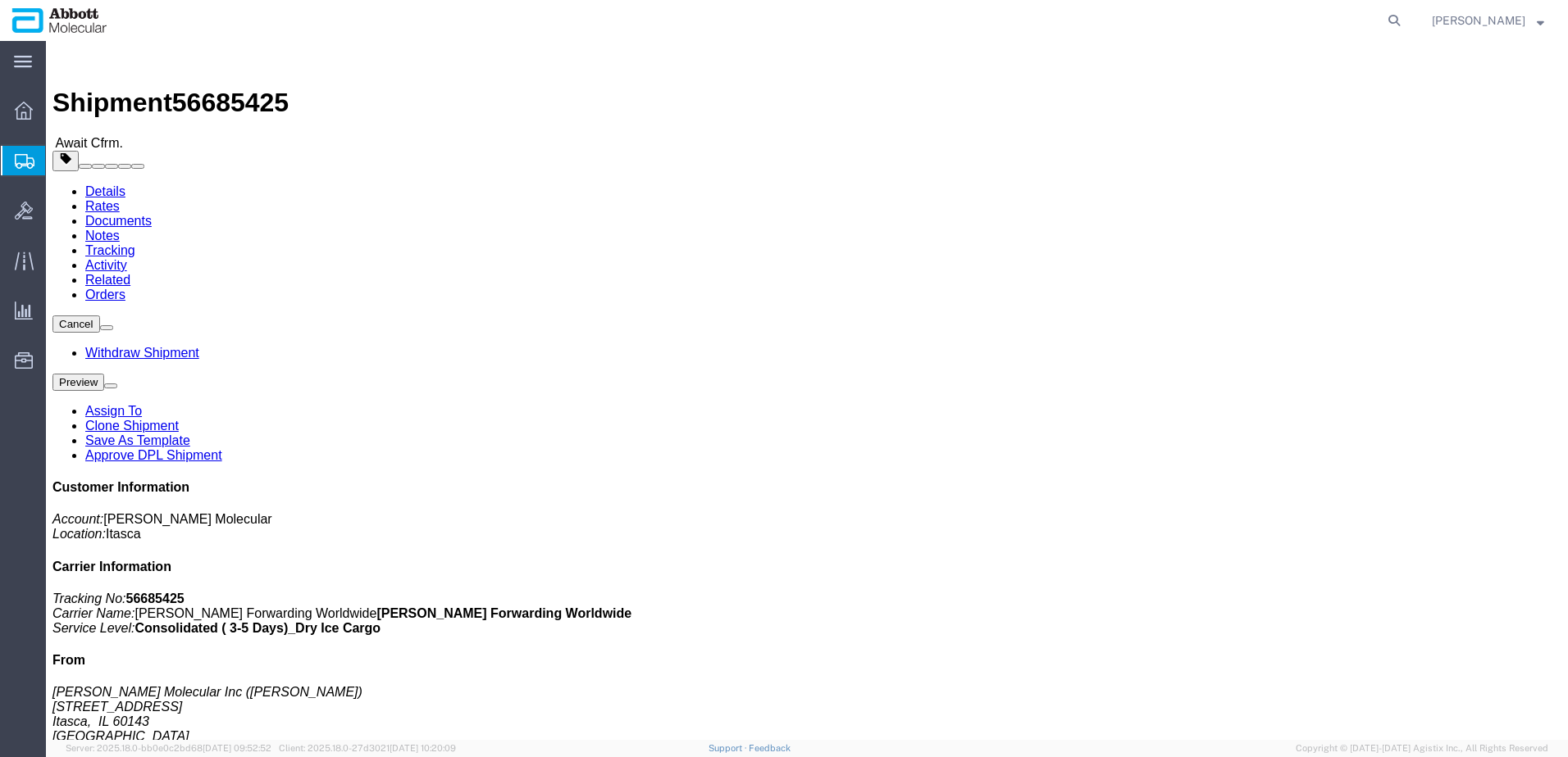
click b "918024988"
copy b "918024988"
click b "917999581"
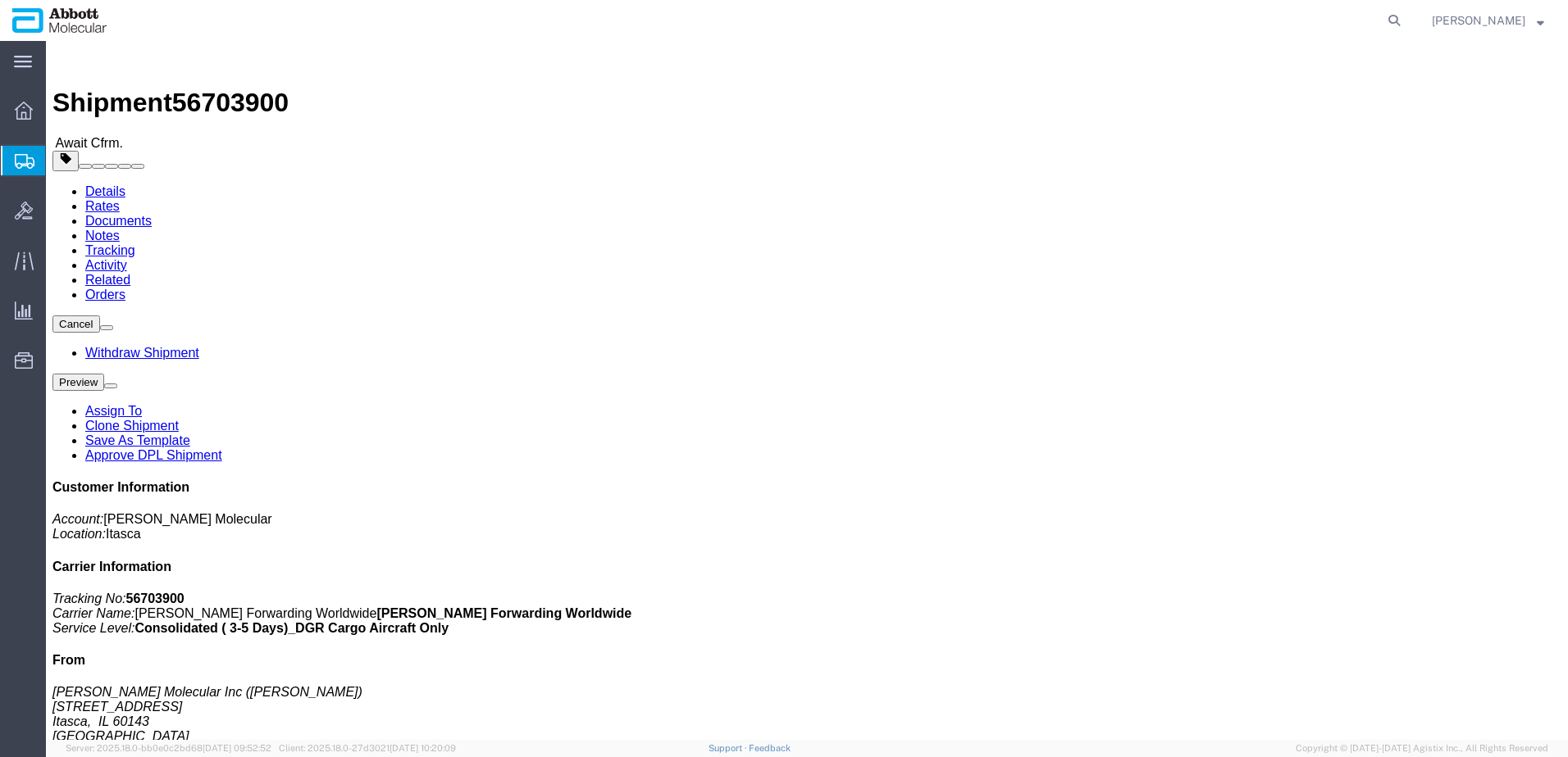
click b "917999581"
copy b "917999581"
click link "Tracking"
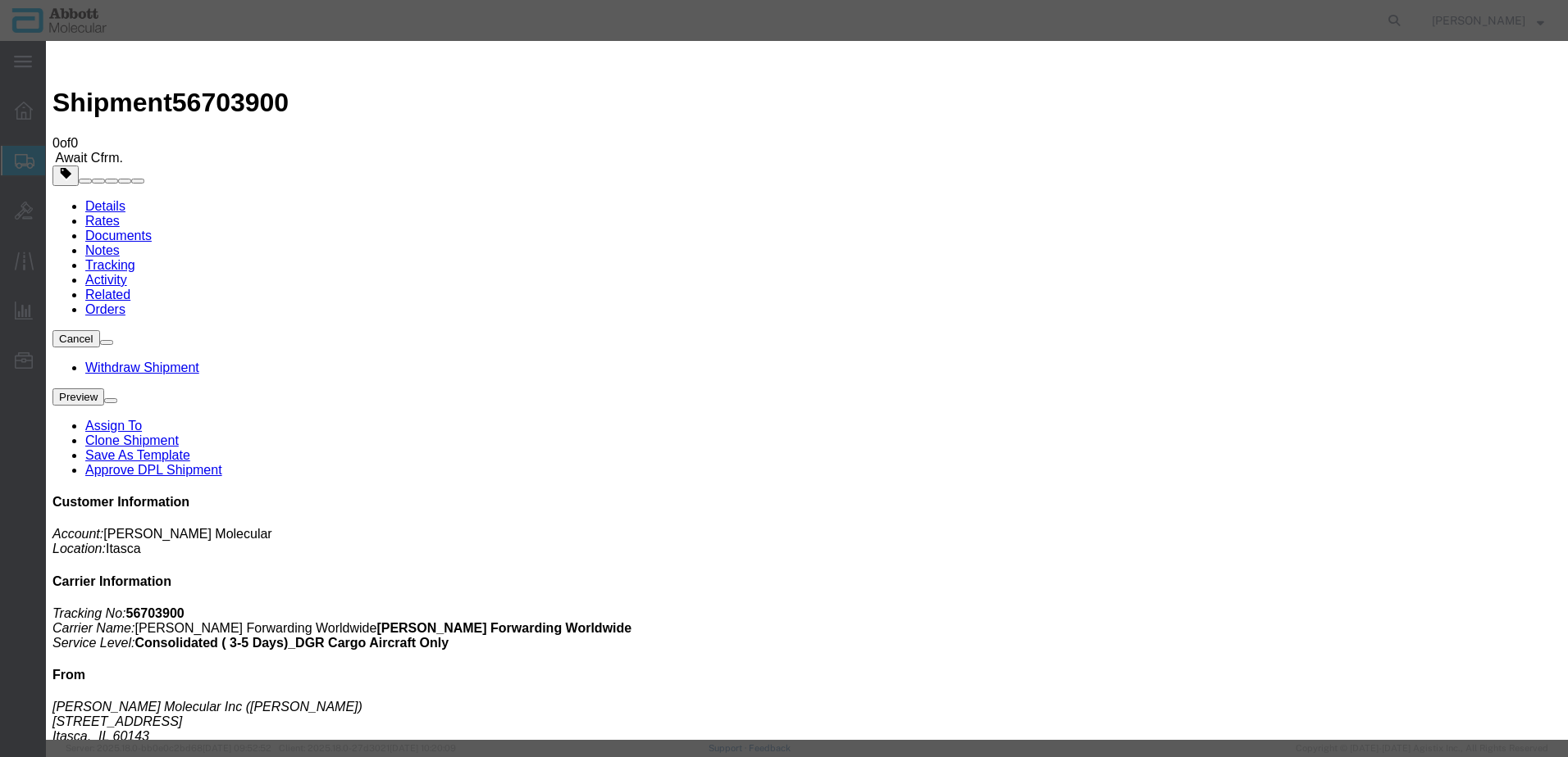
type input "[DATE]"
type input "2:00 PM"
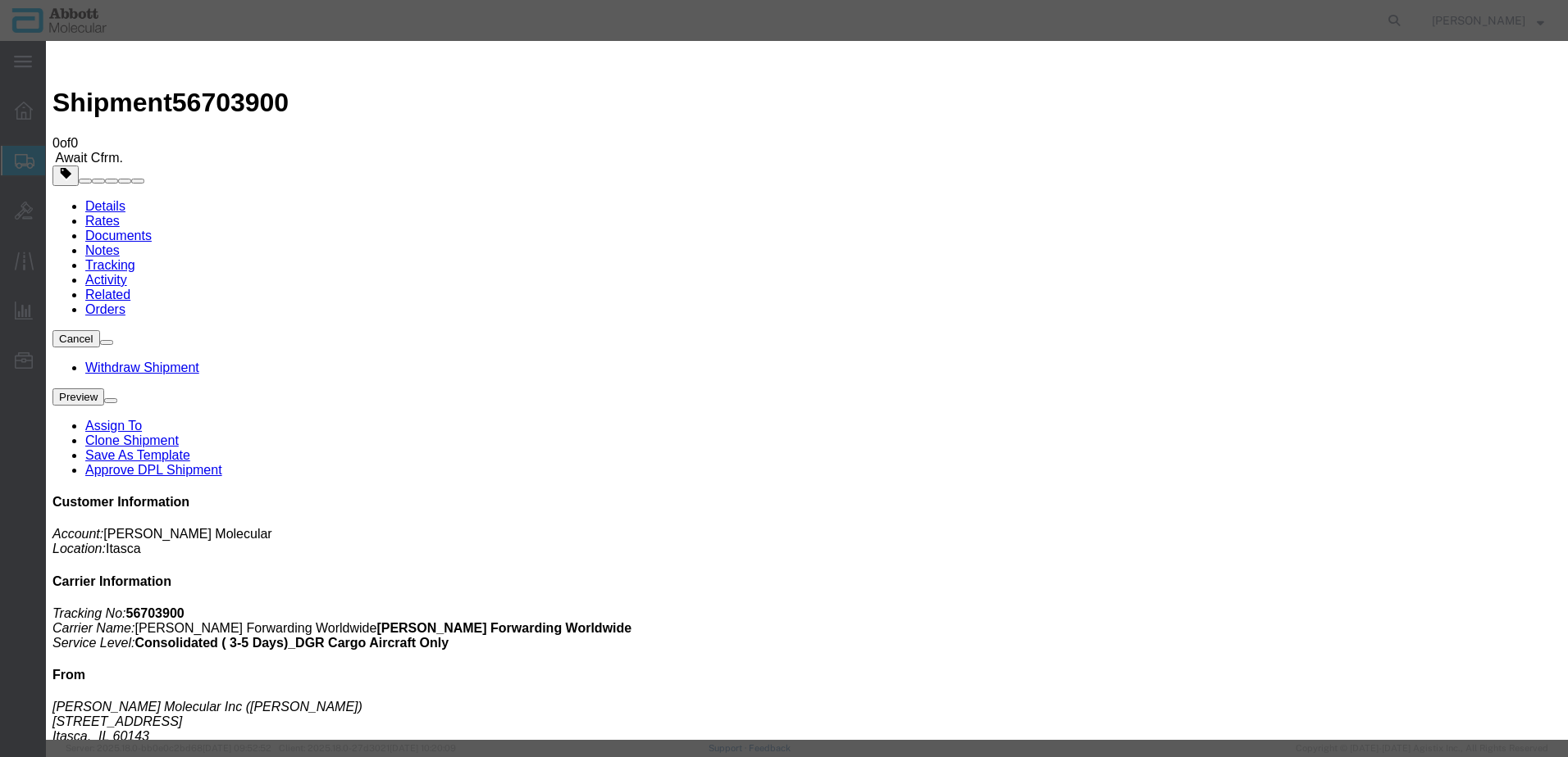
type input "[DATE]"
select select "DELIVRED"
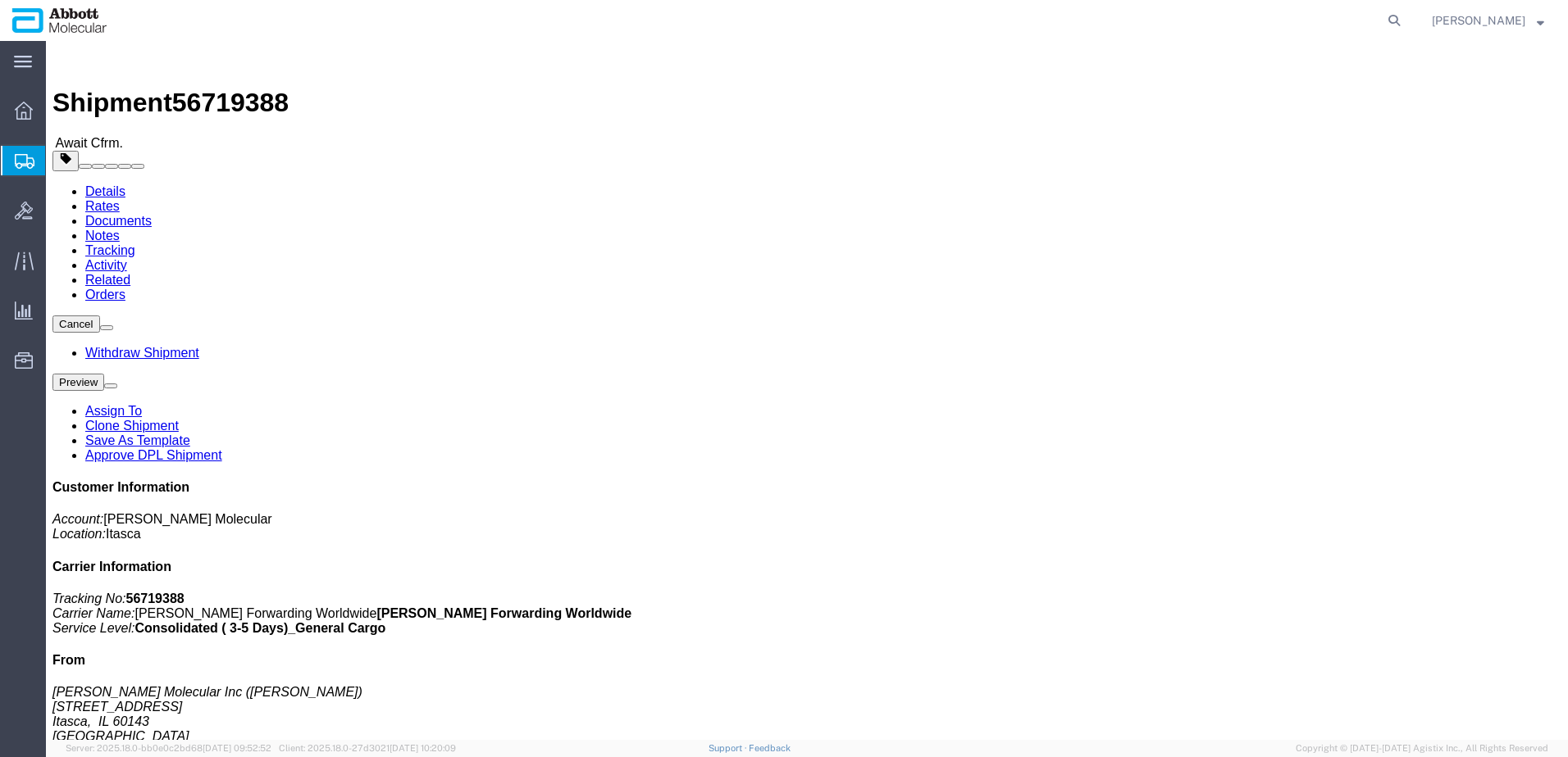
click b "918012255"
copy b "918012255"
click link "Tracking"
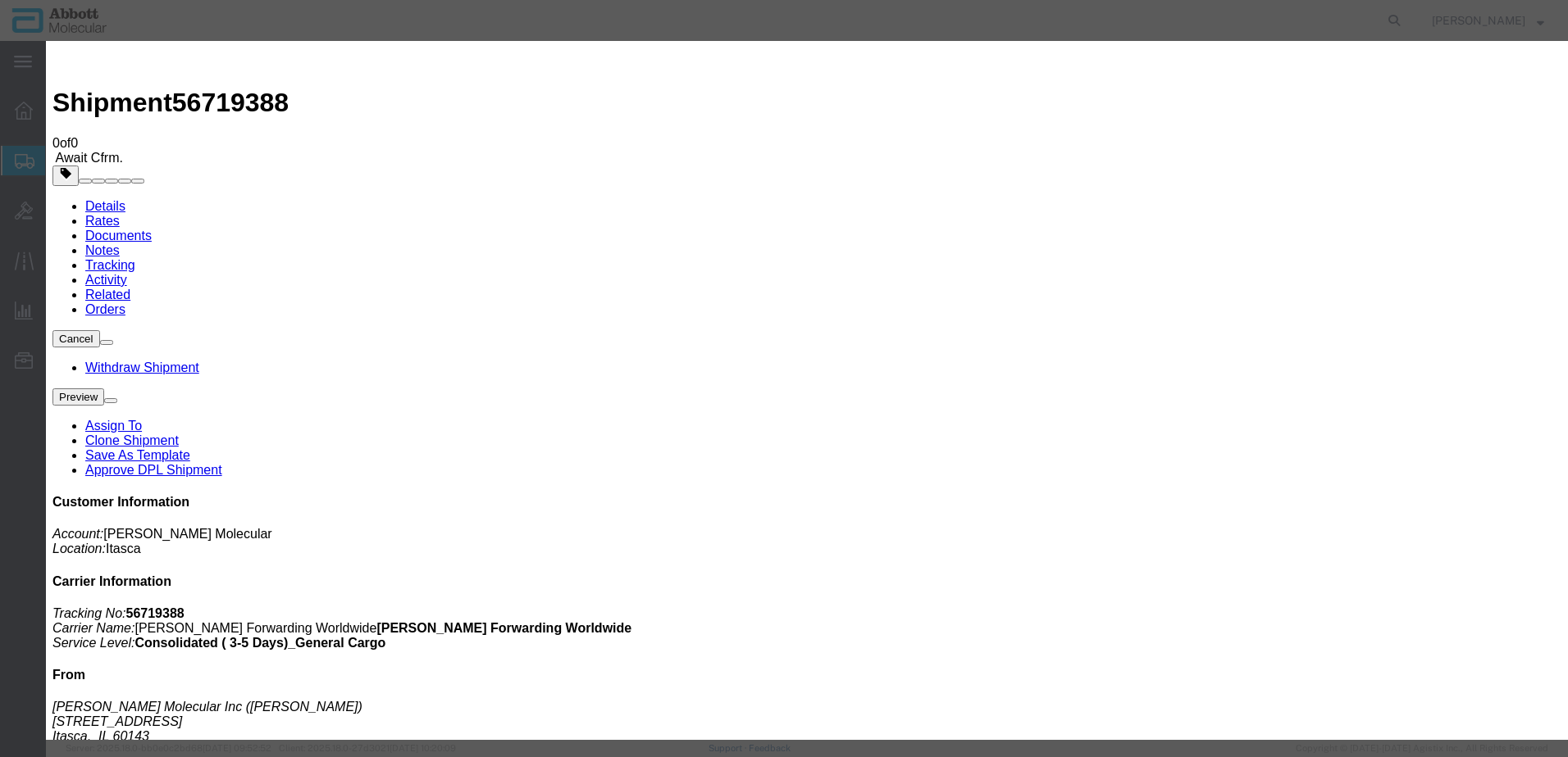
type input "[DATE]"
type input "2:00 PM"
select select "DELIVRED"
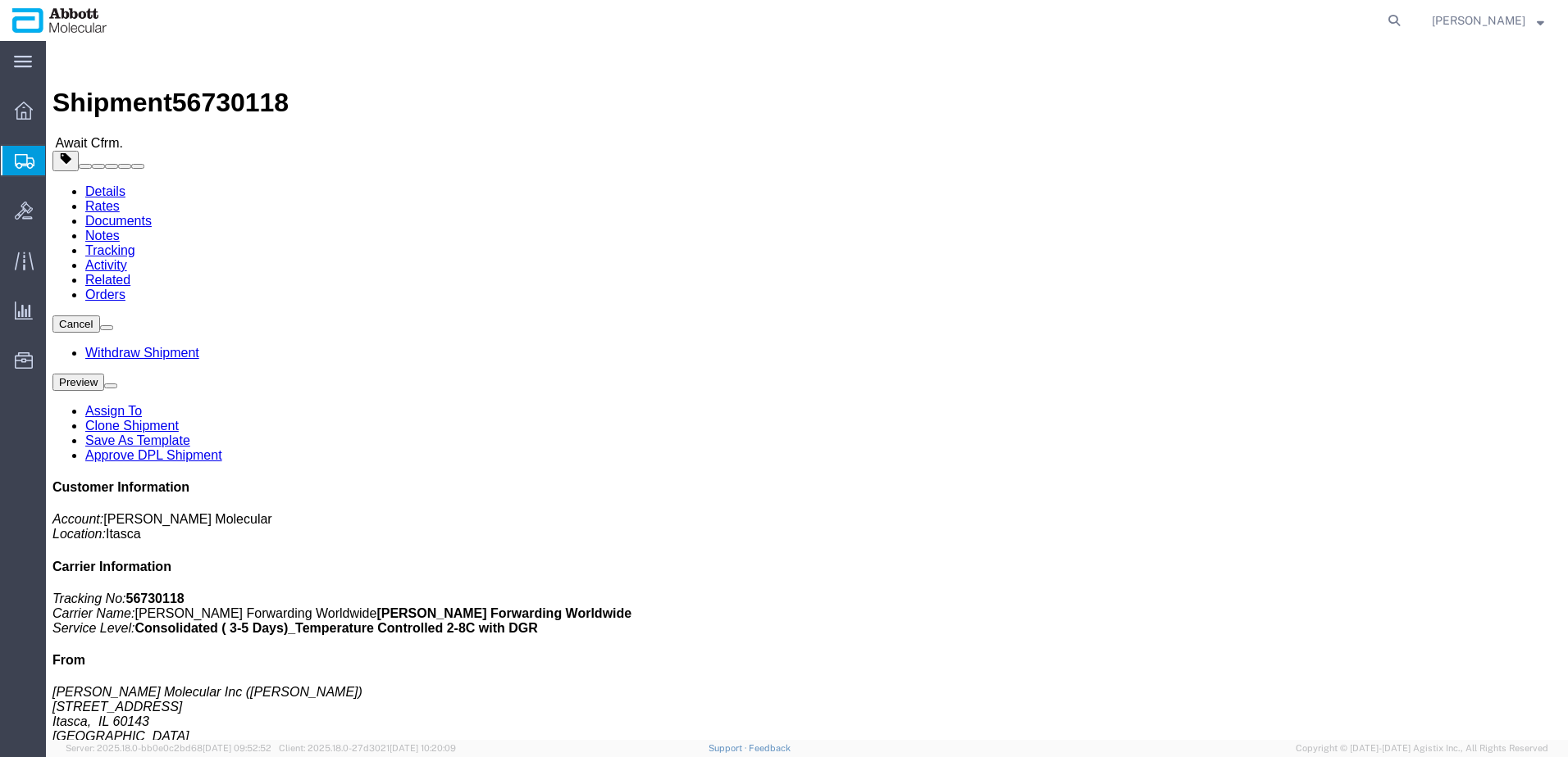
click b "918035119"
copy b "918035119"
click link "Tracking"
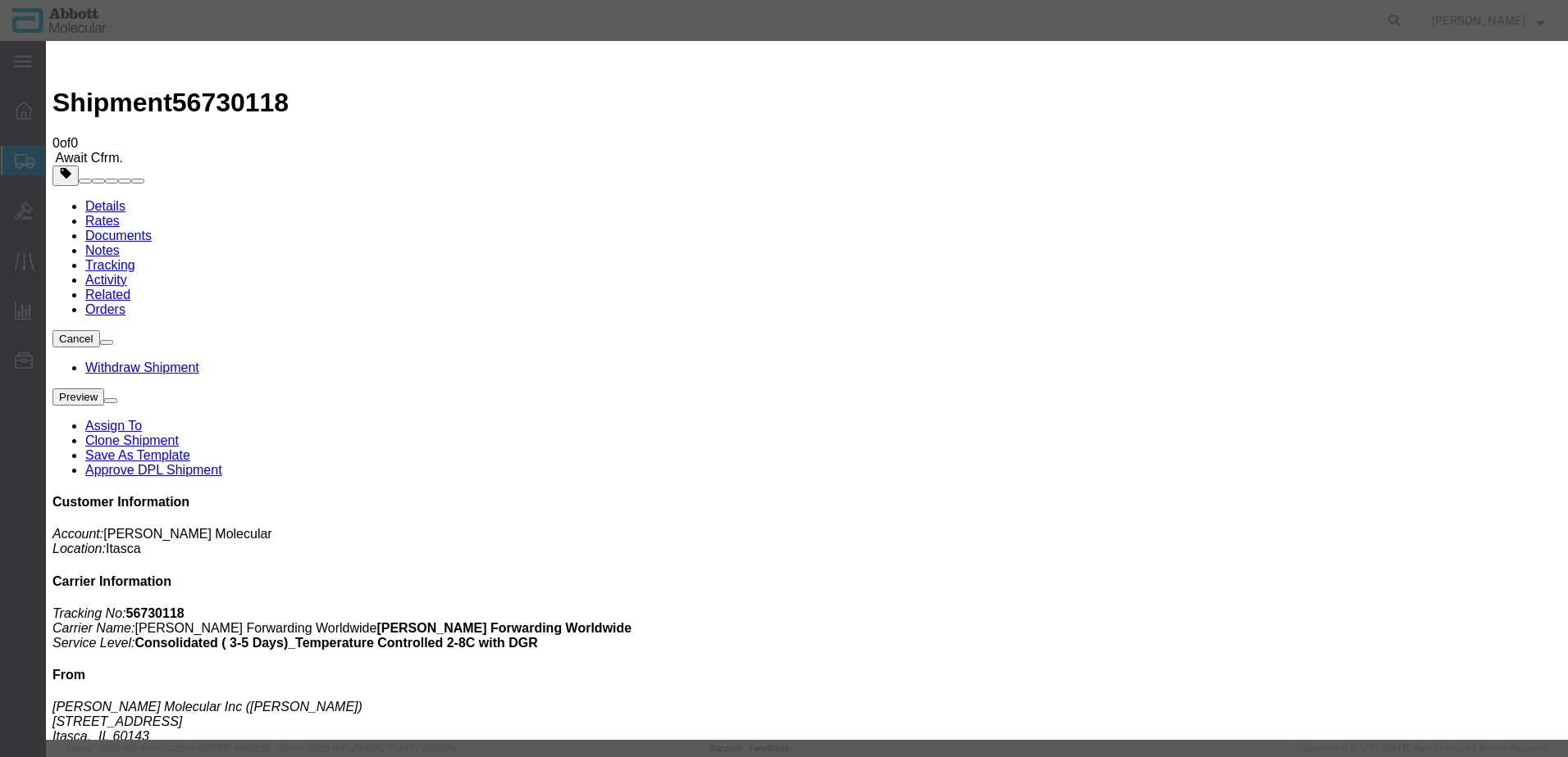
type input "[DATE]"
type input "2:00 PM"
select select "DELIVRED"
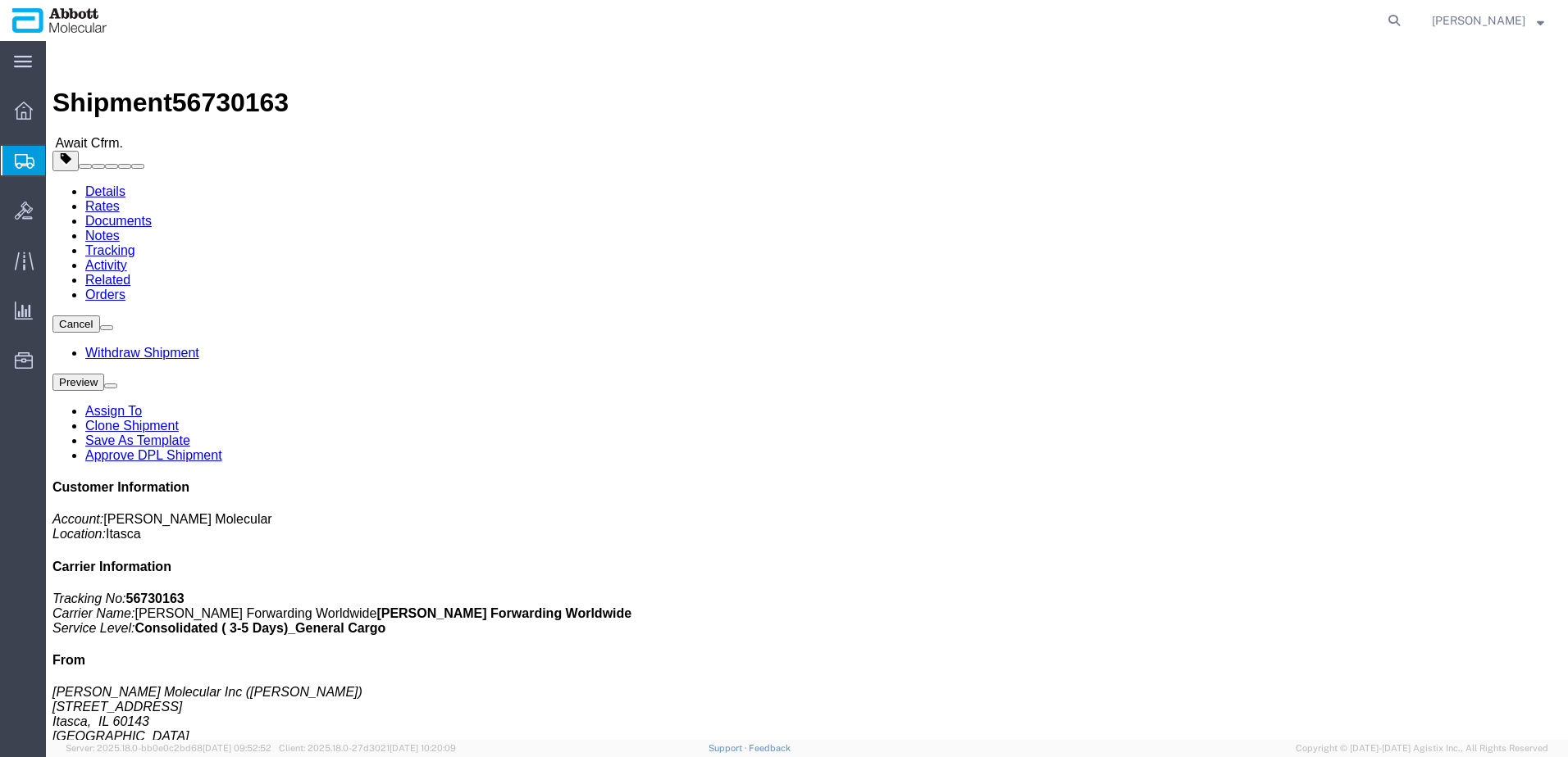
click b "918037948"
copy b "918037948"
click link "Tracking"
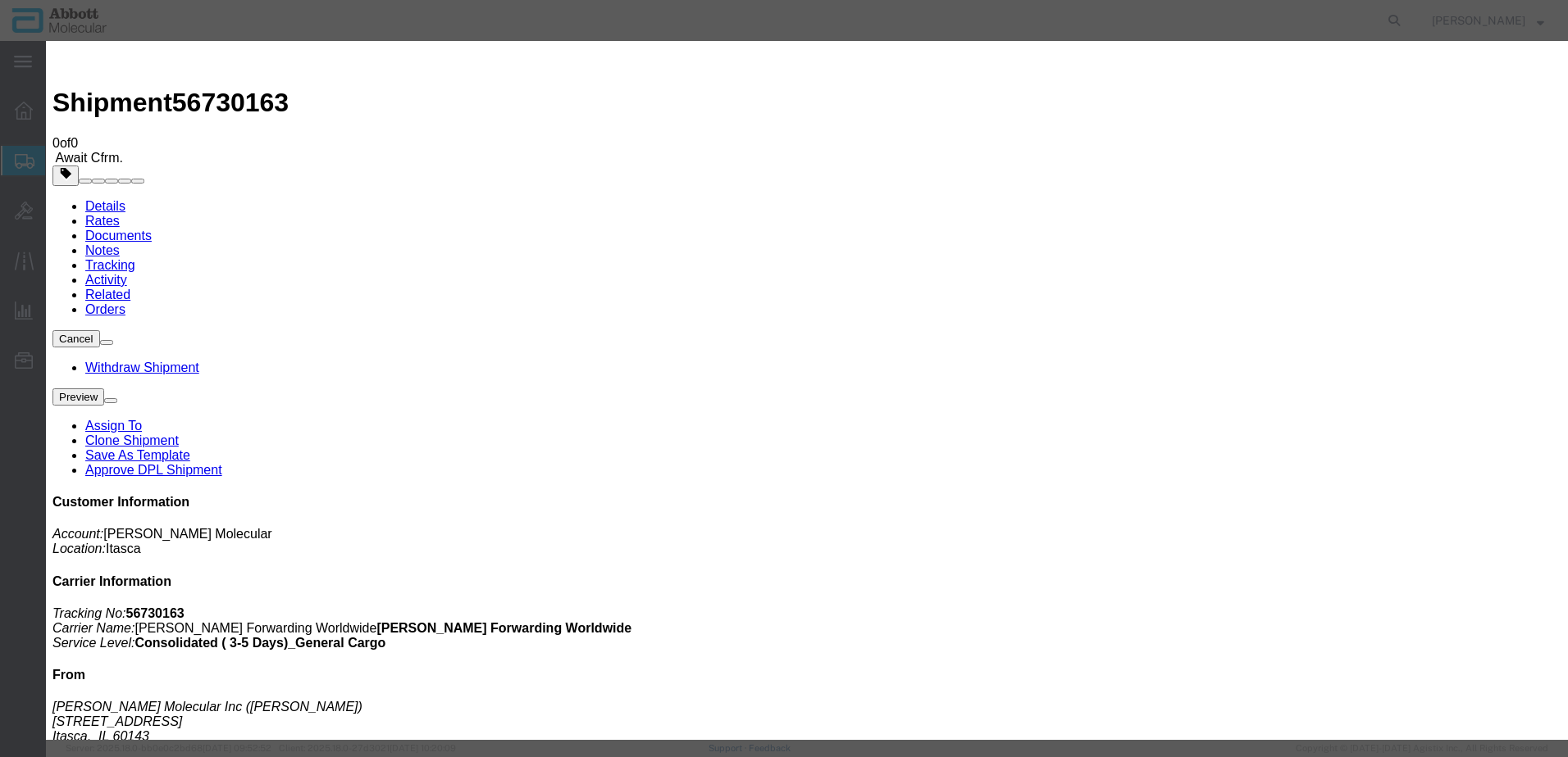
type input "[DATE]"
type input "2:00 PM"
select select "DELIVRED"
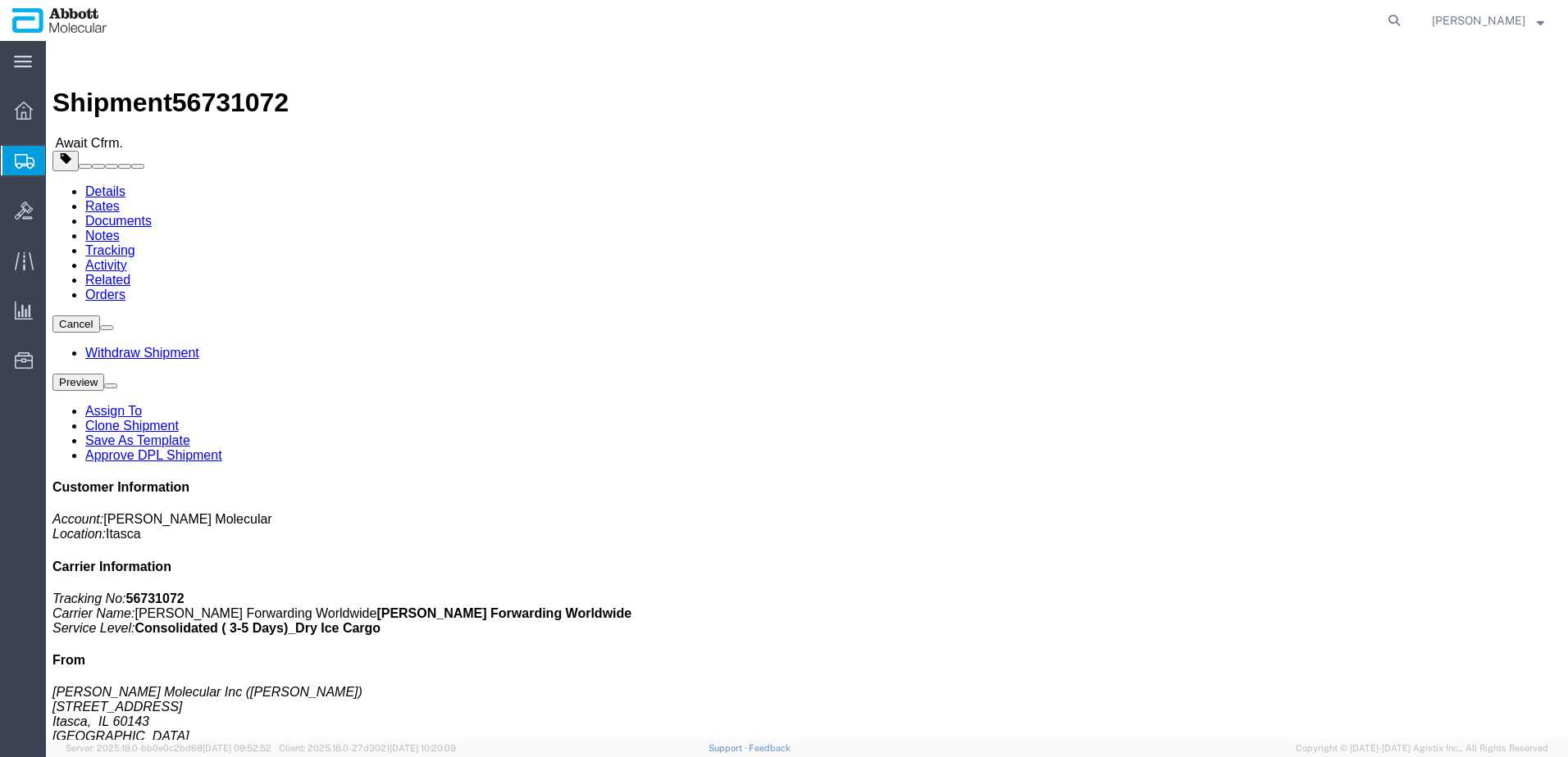
click b "918043166"
copy b "918043166"
click link "Tracking"
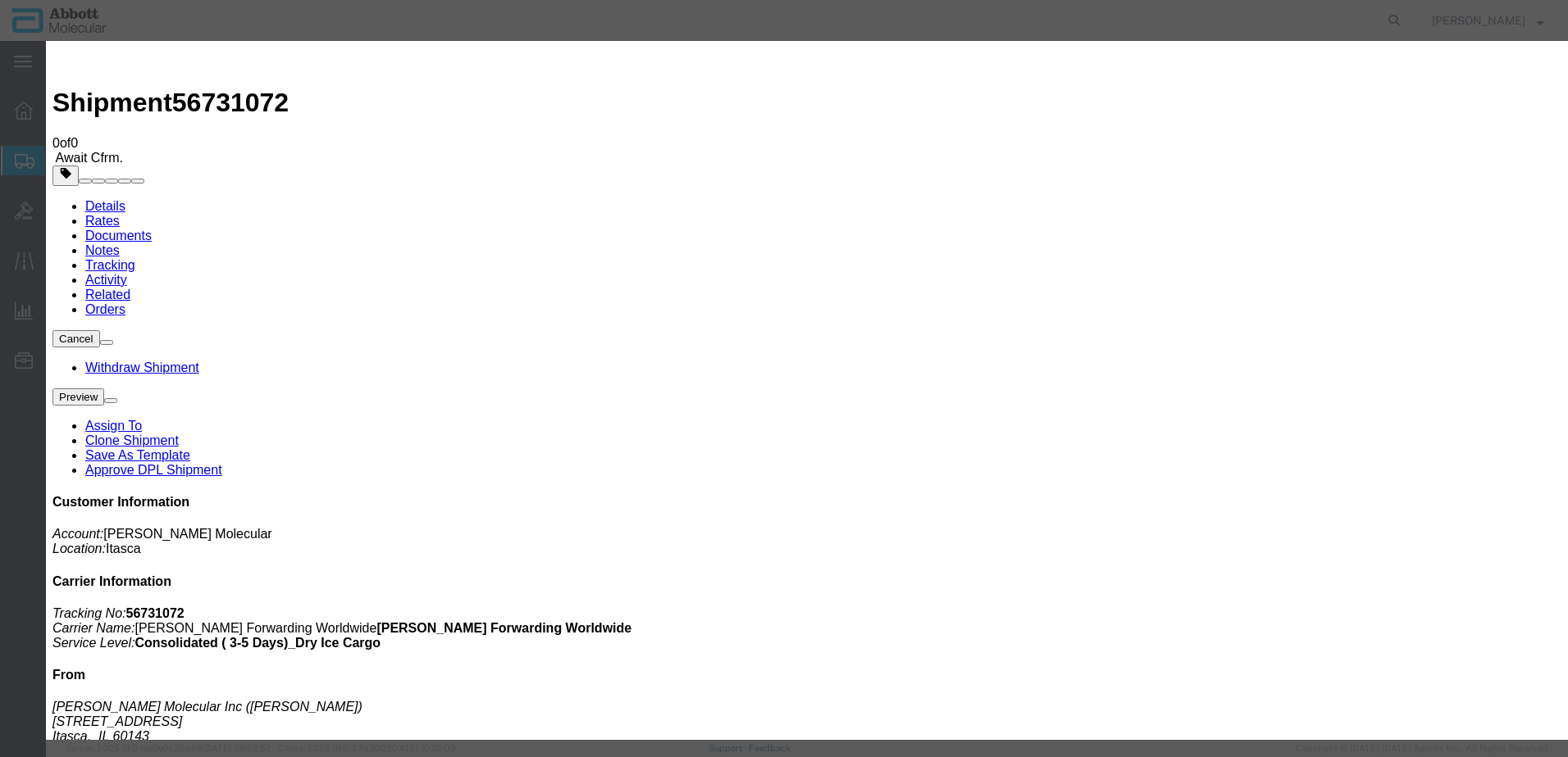
type input "09/09/2025"
type input "2:00 PM"
select select "DELIVRED"
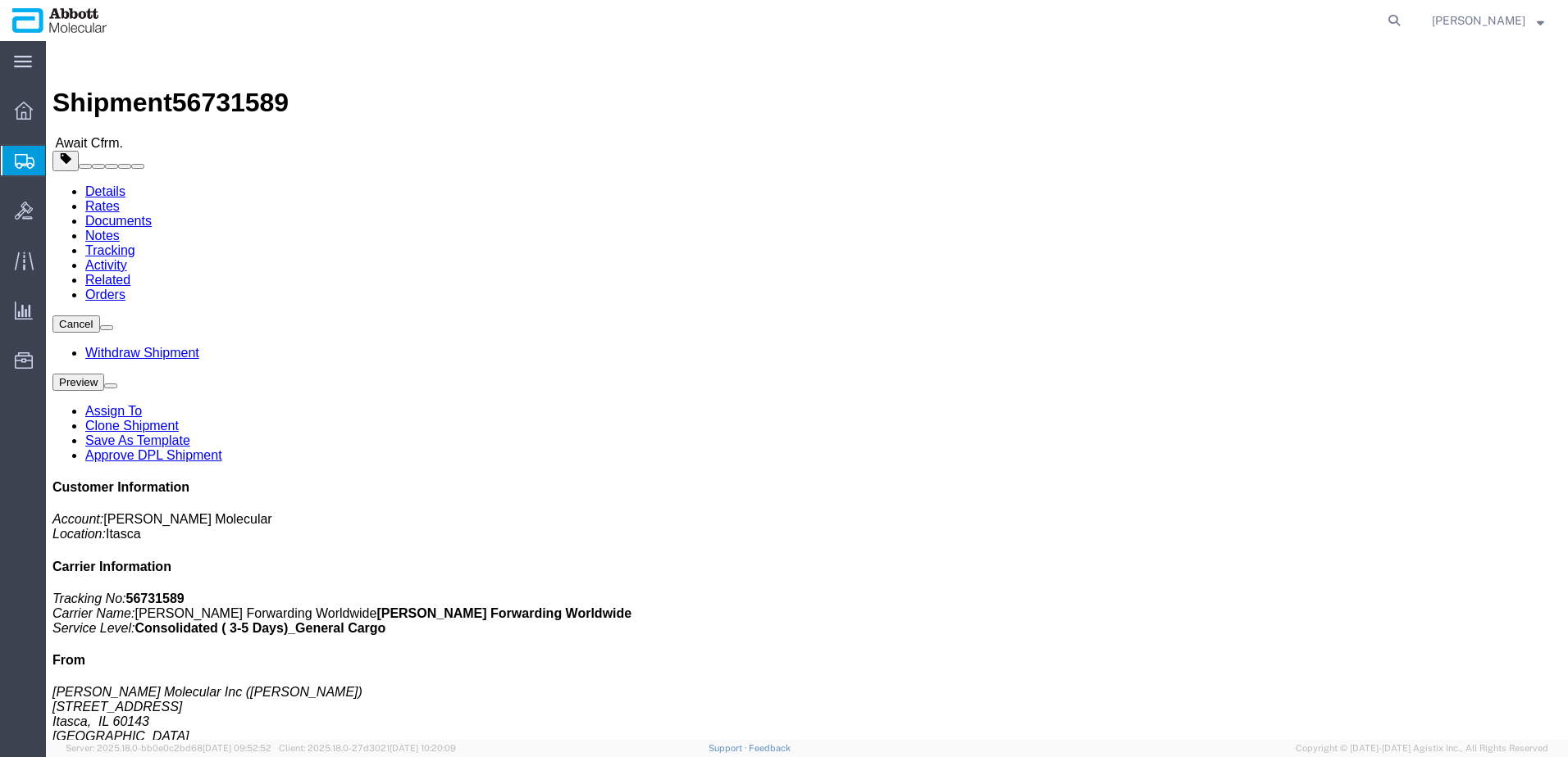
click b "918045868"
copy b "918045868"
click link "Tracking"
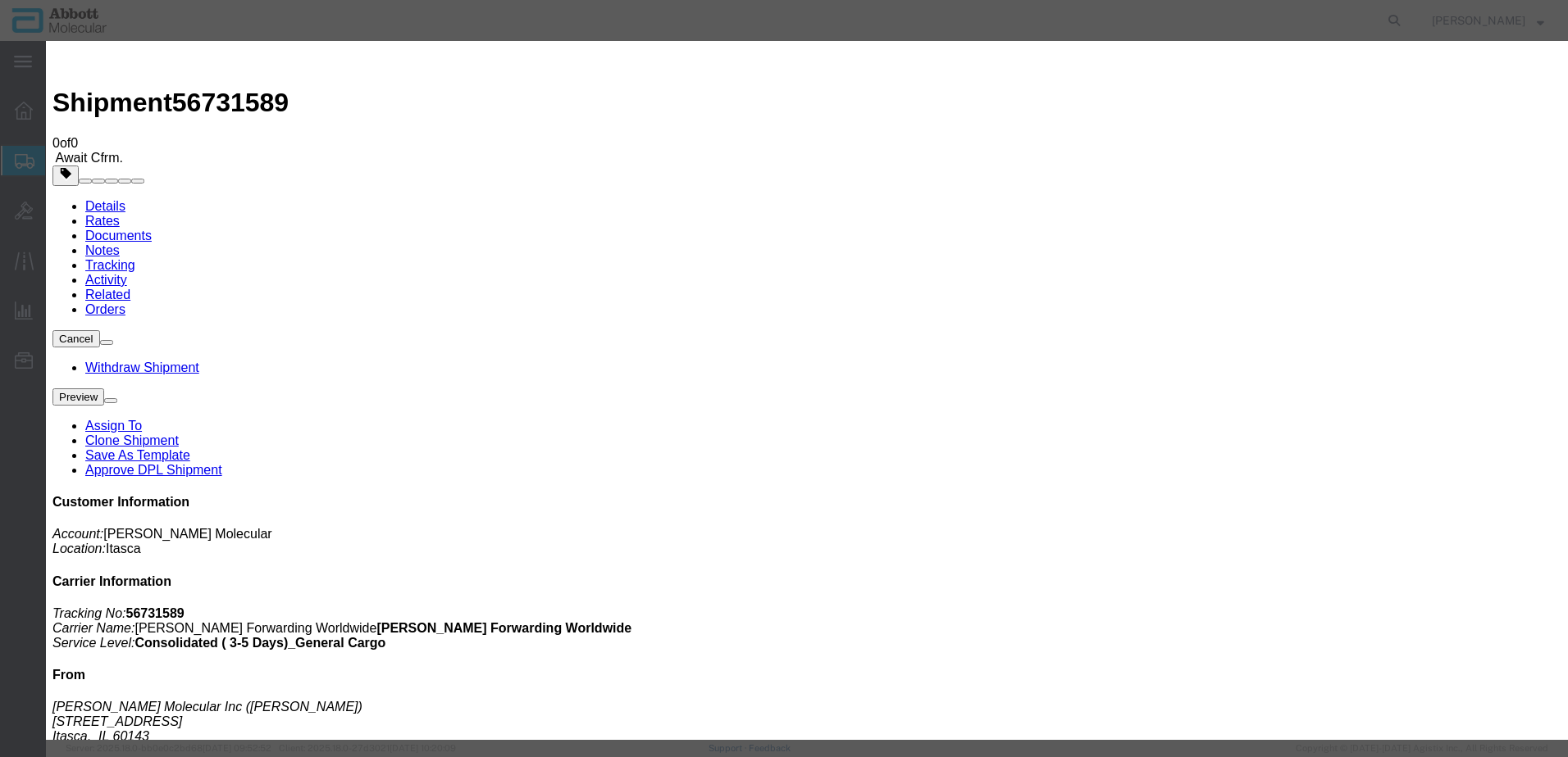
type input "[DATE]"
type input "2:00 PM"
select select "DELIVRED"
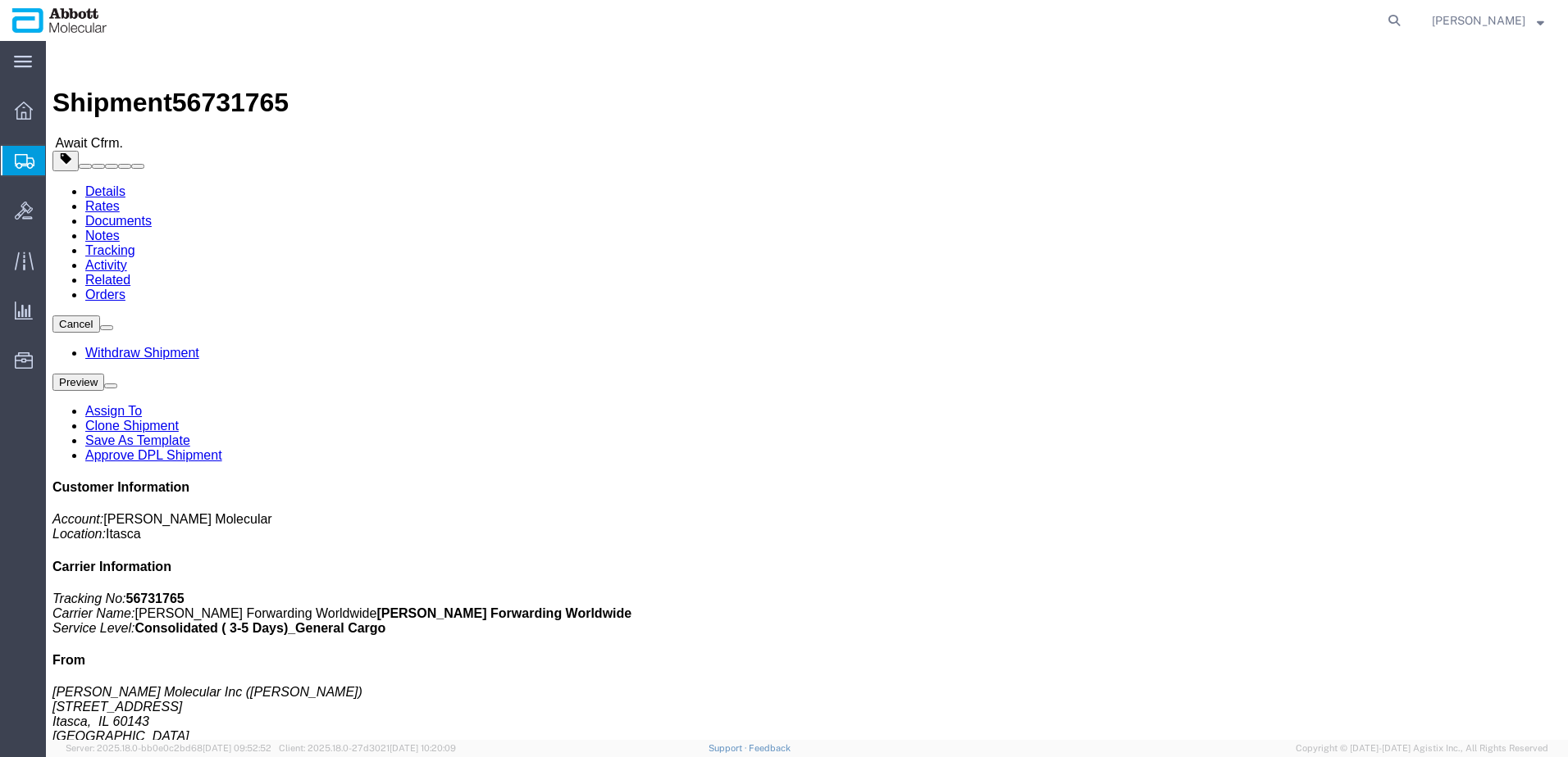
click b "918036800"
copy b "918036800"
click link "Tracking"
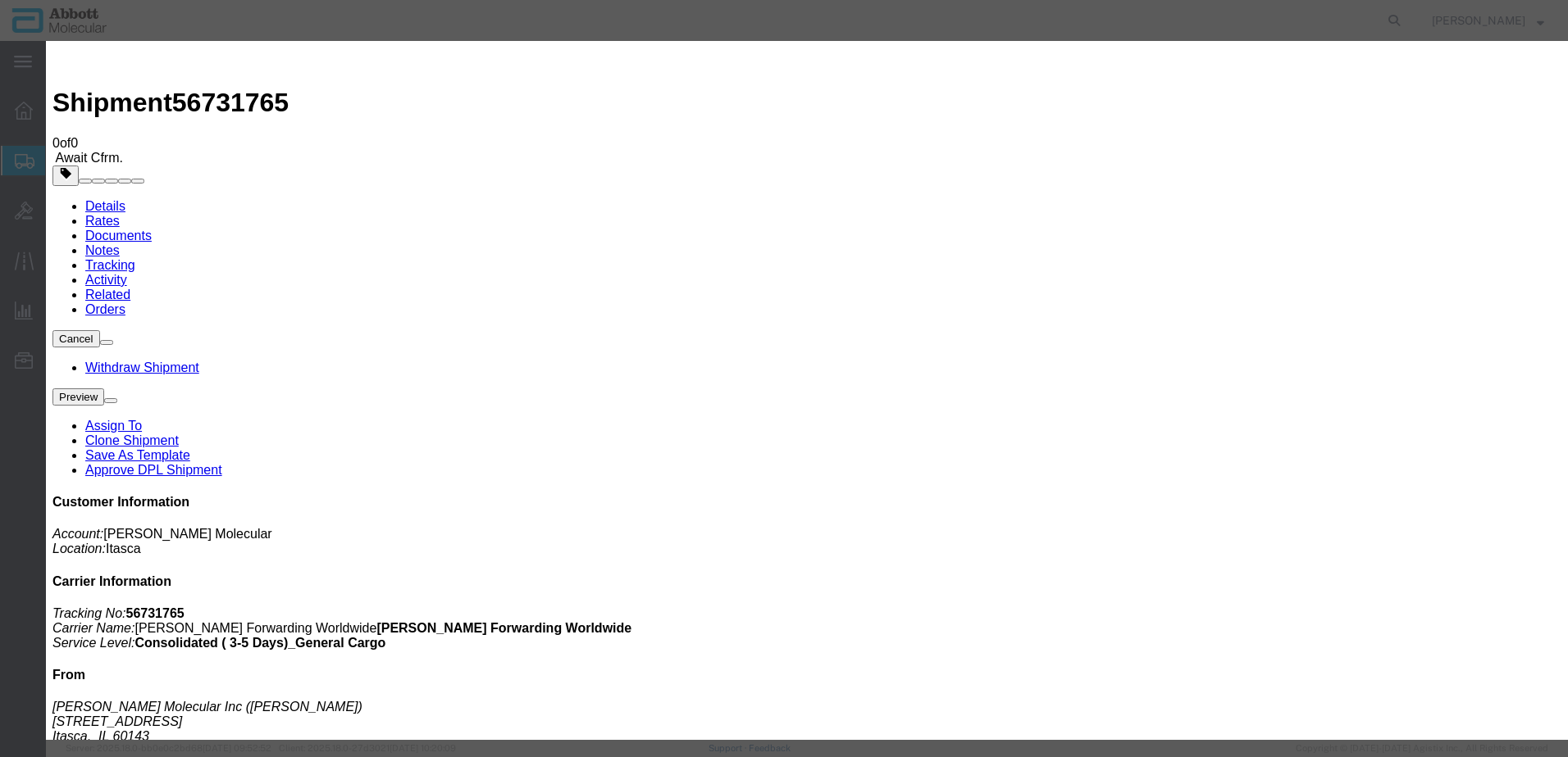
type input "09/09/2025"
type input "2:00 PM"
select select "DELIVRED"
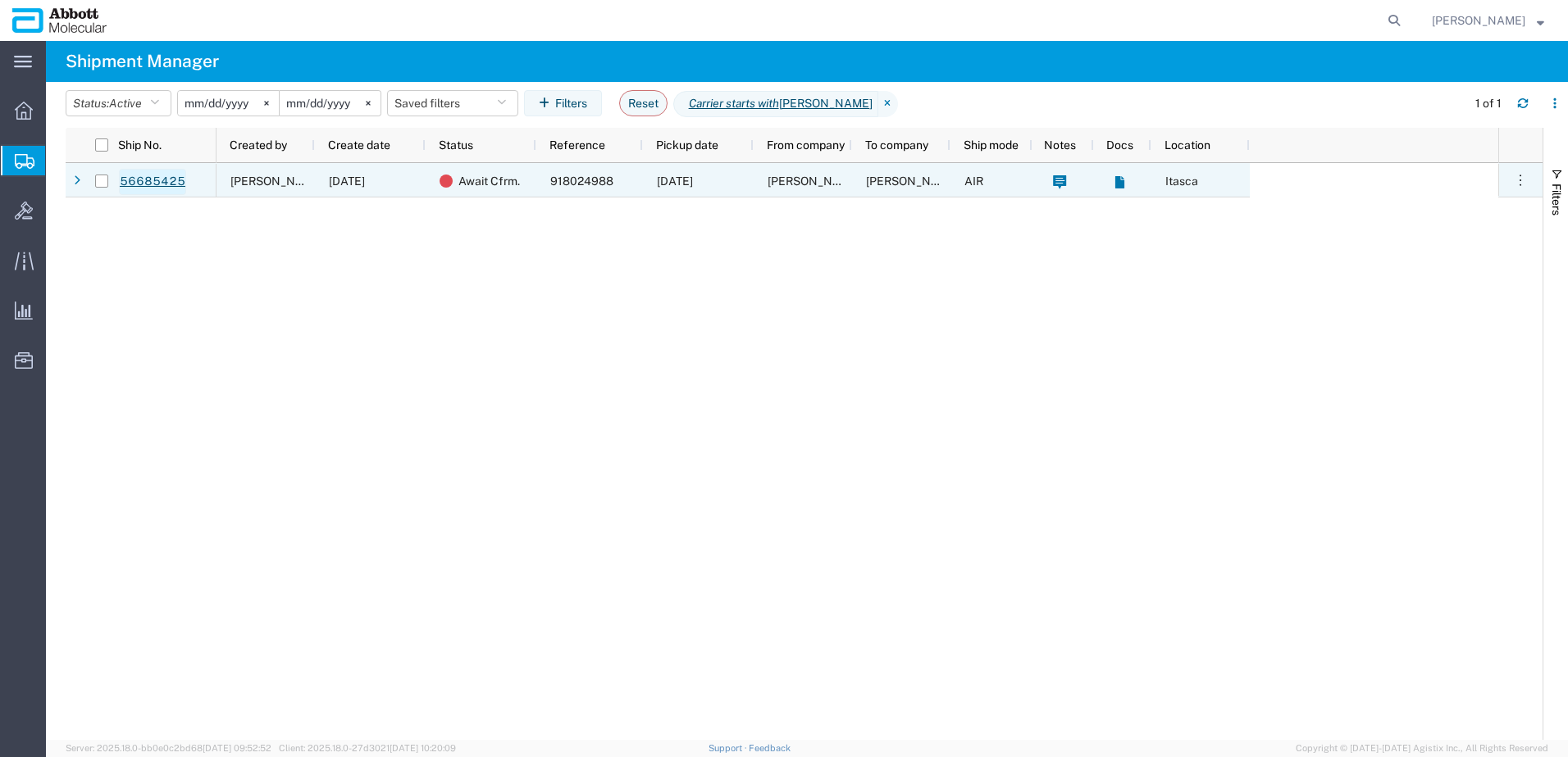
click at [144, 181] on link "56685425" at bounding box center [151, 181] width 67 height 26
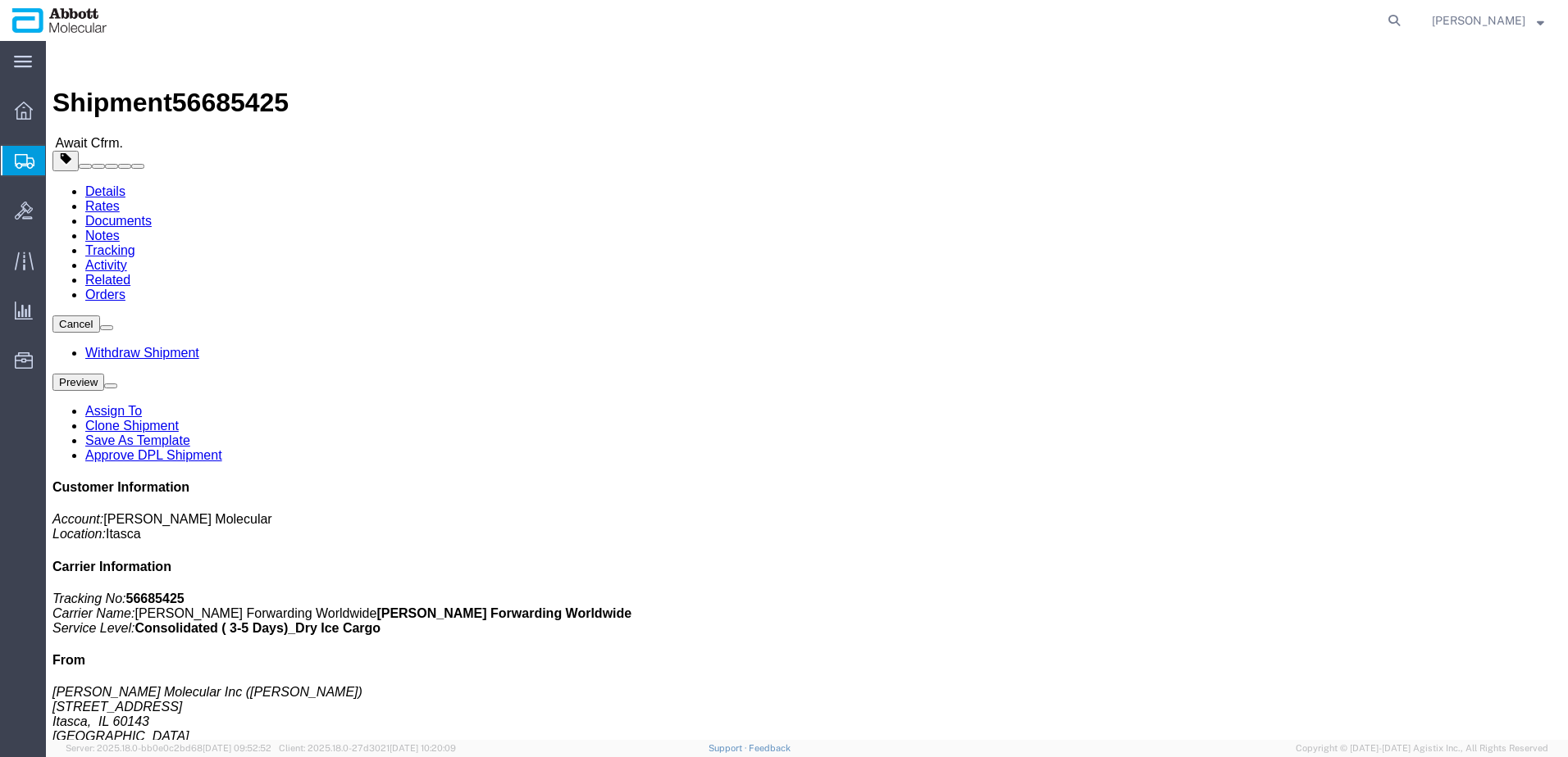
click b "918024988"
copy b "918024988"
